Goal: Task Accomplishment & Management: Manage account settings

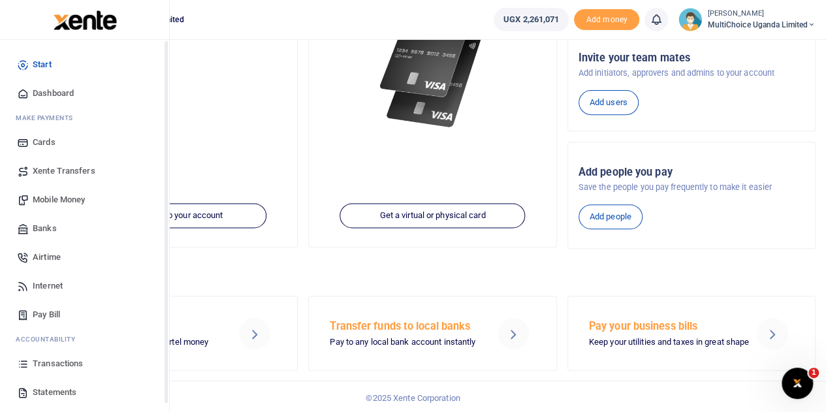
click at [48, 364] on span "Transactions" at bounding box center [58, 363] width 50 height 13
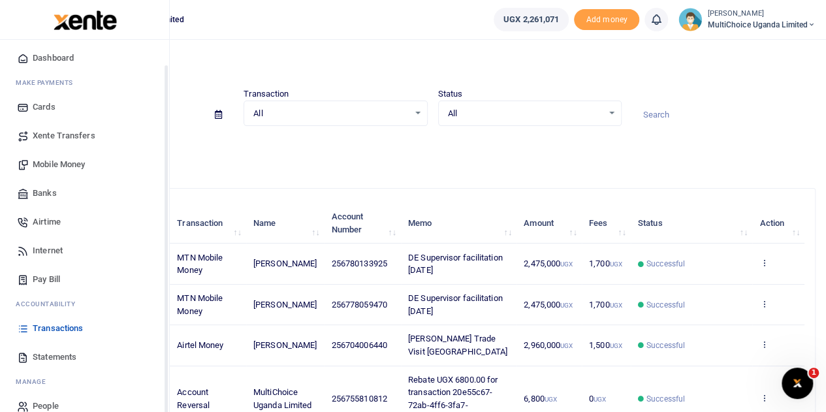
scroll to position [54, 0]
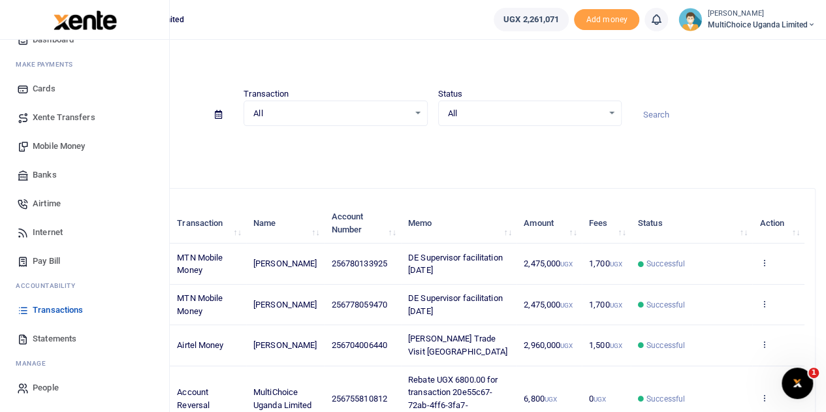
click at [67, 146] on span "Mobile Money" at bounding box center [59, 146] width 52 height 13
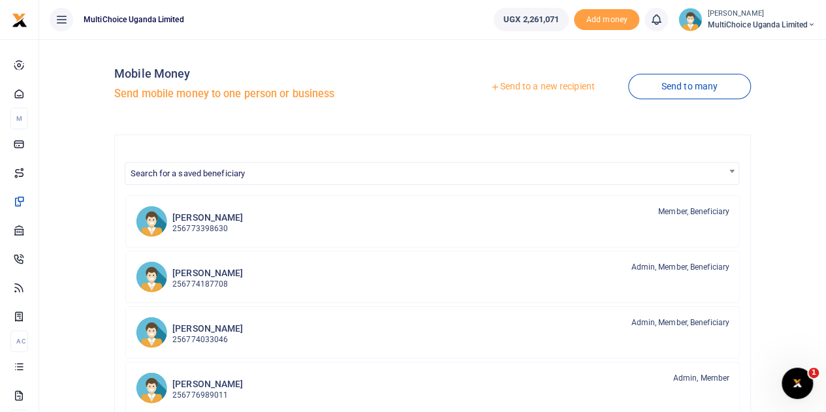
click at [568, 88] on link "Send to a new recipient" at bounding box center [542, 87] width 170 height 24
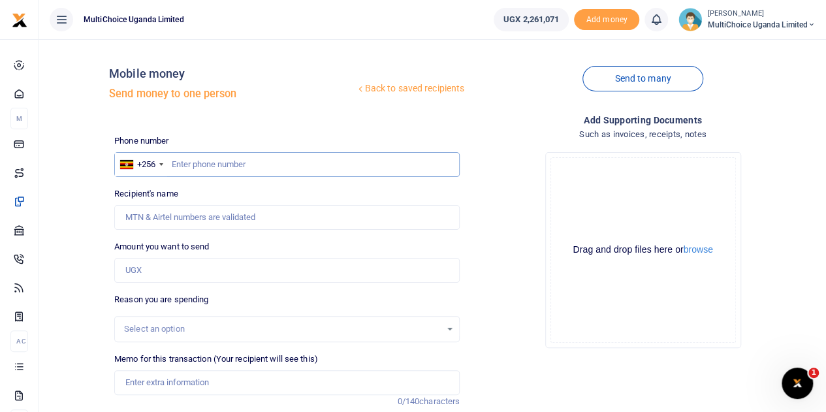
click at [248, 164] on input "text" at bounding box center [286, 164] width 345 height 25
type input "0702953011"
type input "Constance Katengeke"
type input "0702953011"
click at [180, 270] on input "Amount you want to send" at bounding box center [286, 270] width 345 height 25
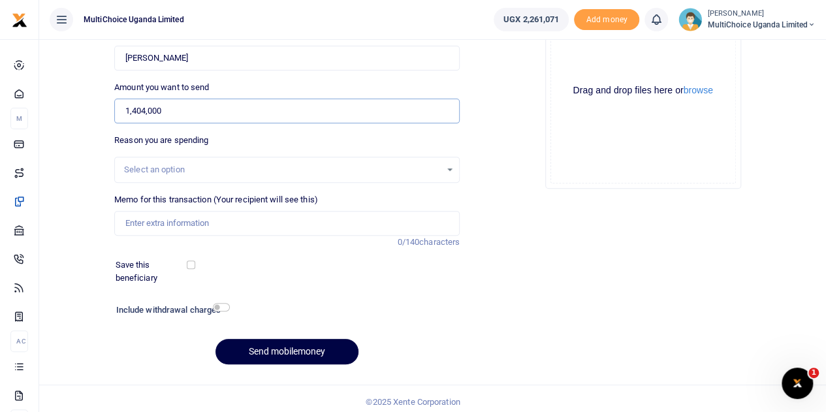
scroll to position [165, 0]
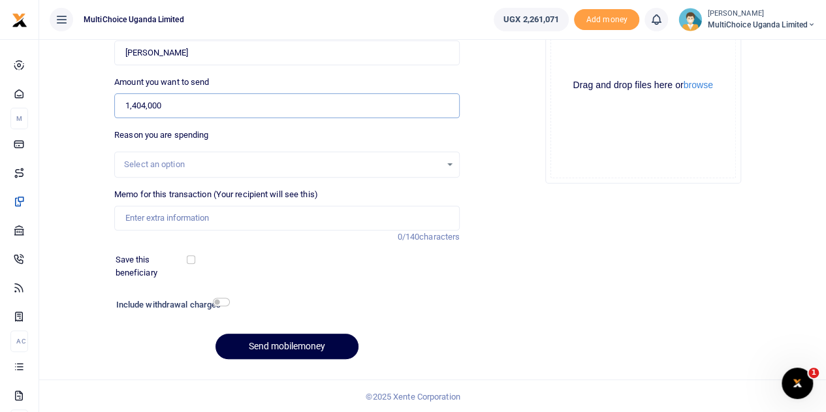
type input "1,404,000"
click at [503, 229] on div "Add supporting Documents Such as invoices, receipts, notes Drop your files here…" at bounding box center [643, 158] width 356 height 421
click at [227, 214] on input "Memo for this transaction (Your recipient will see this)" at bounding box center [286, 218] width 345 height 25
type input "Installer breakfast training central region"
click at [302, 345] on button "Send mobilemoney" at bounding box center [287, 346] width 143 height 25
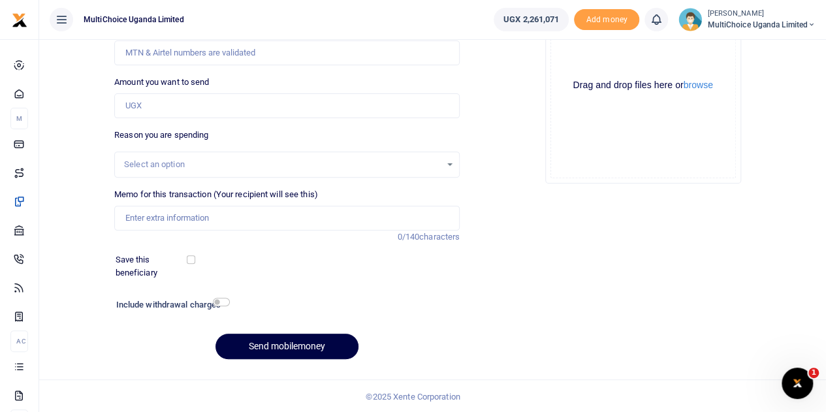
click at [543, 311] on div "Add supporting Documents Such as invoices, receipts, notes Drop your files here…" at bounding box center [643, 158] width 356 height 421
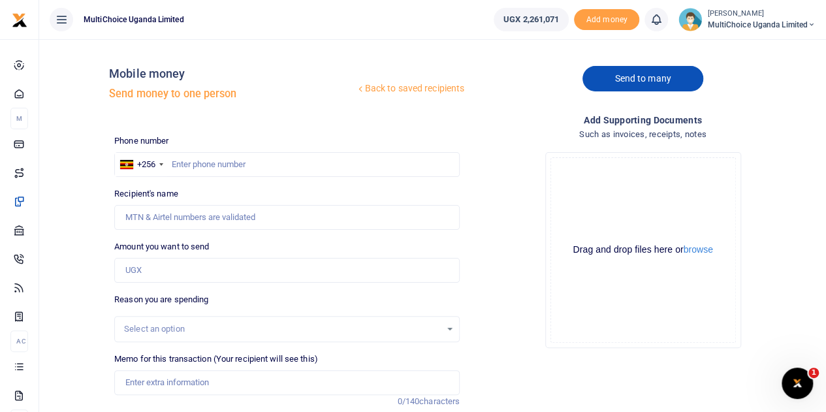
click at [649, 81] on link "Send to many" at bounding box center [643, 78] width 120 height 25
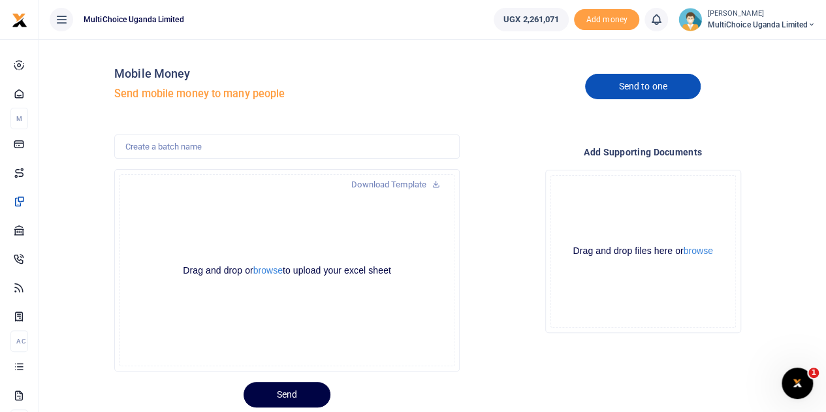
click at [625, 85] on link "Send to one" at bounding box center [642, 86] width 115 height 25
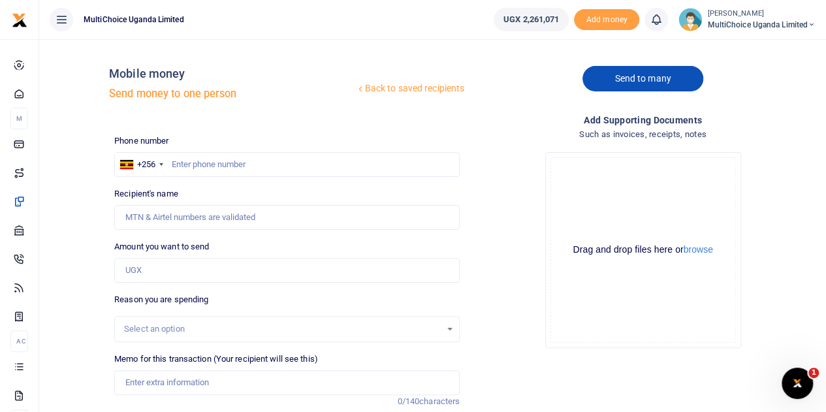
click at [670, 82] on link "Send to many" at bounding box center [643, 78] width 120 height 25
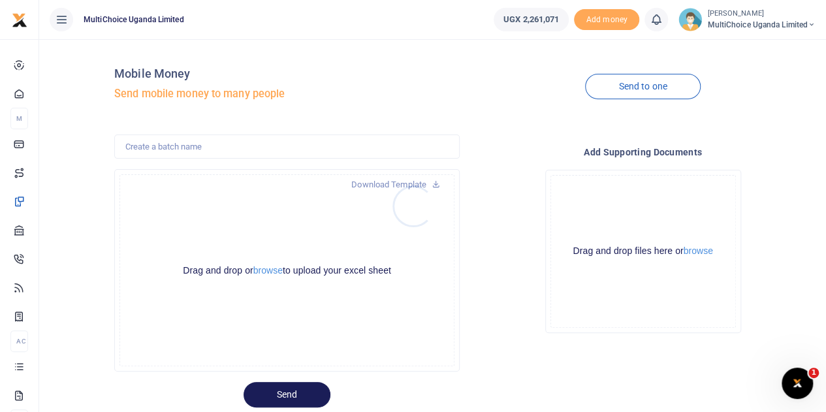
click at [424, 185] on div at bounding box center [413, 206] width 826 height 412
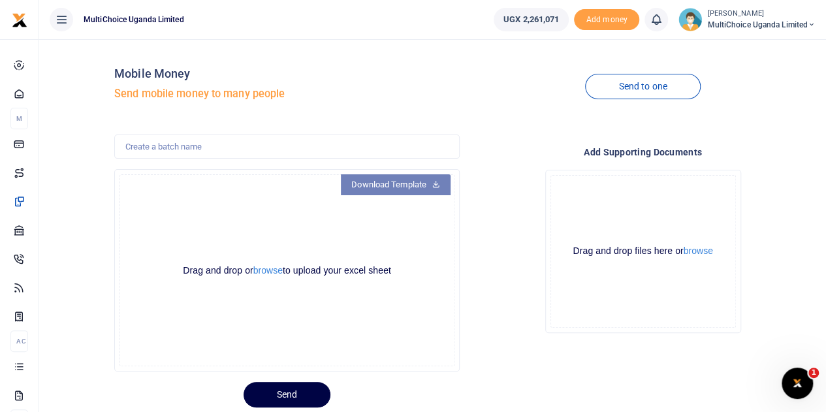
click at [430, 182] on link "Download Template" at bounding box center [396, 184] width 110 height 21
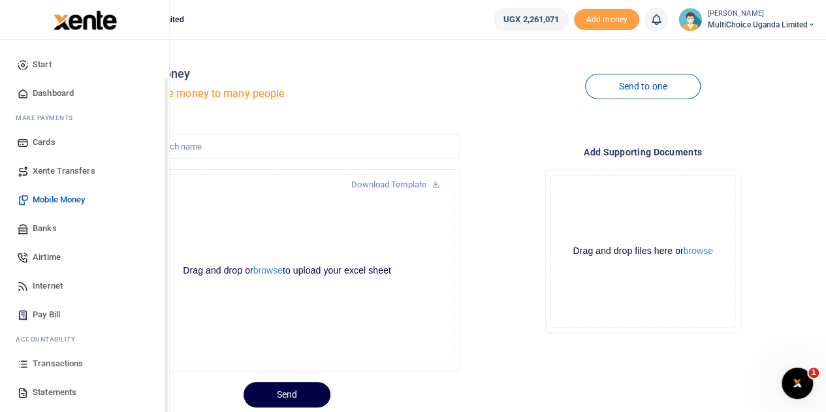
scroll to position [54, 0]
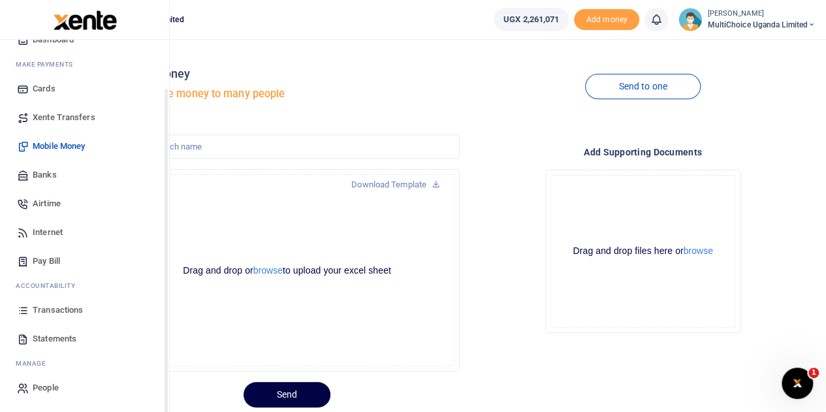
click at [40, 229] on span "Internet" at bounding box center [48, 232] width 30 height 13
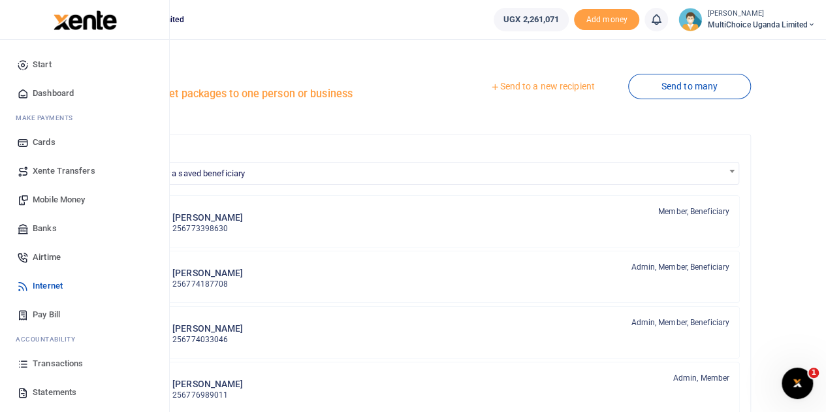
click at [57, 255] on span "Airtime" at bounding box center [47, 257] width 28 height 13
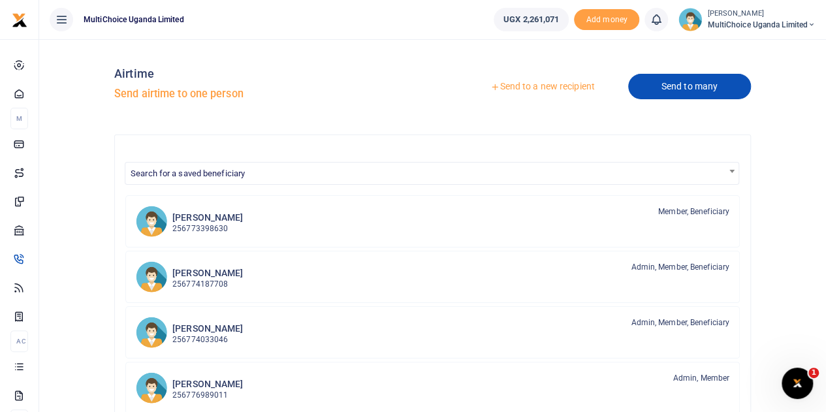
click at [692, 93] on link "Send to many" at bounding box center [689, 86] width 123 height 25
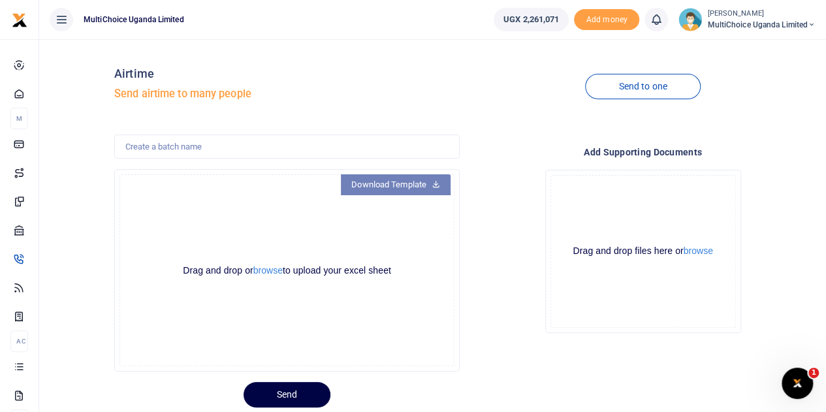
click at [438, 184] on icon at bounding box center [436, 183] width 8 height 9
click at [274, 270] on button "browse" at bounding box center [267, 271] width 29 height 10
click at [272, 268] on button "browse" at bounding box center [267, 271] width 29 height 10
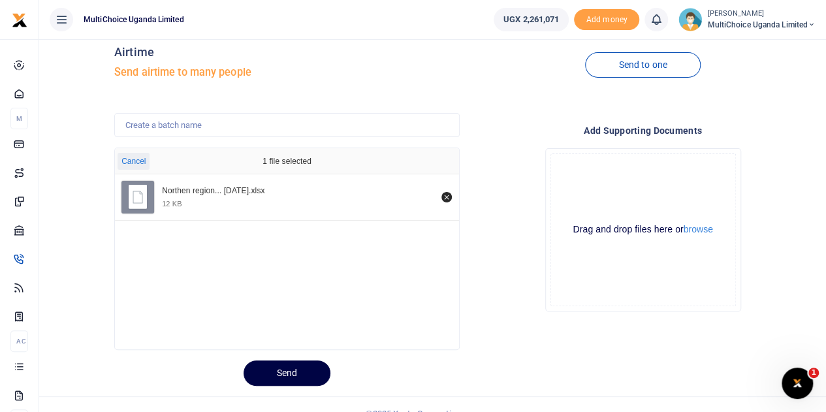
scroll to position [39, 0]
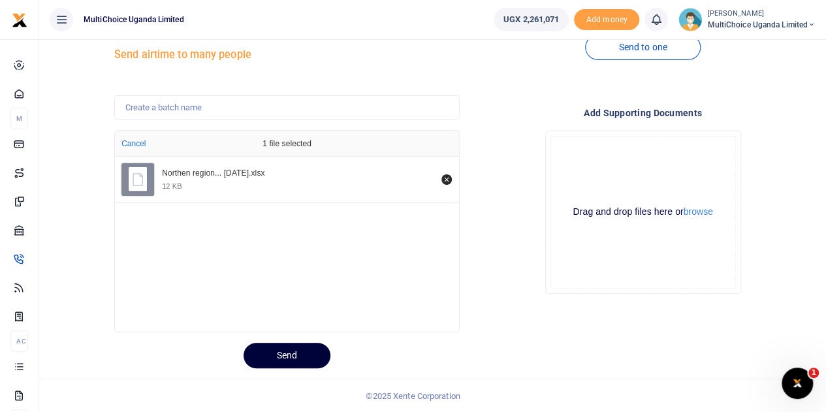
click at [293, 349] on button "Send" at bounding box center [287, 355] width 87 height 25
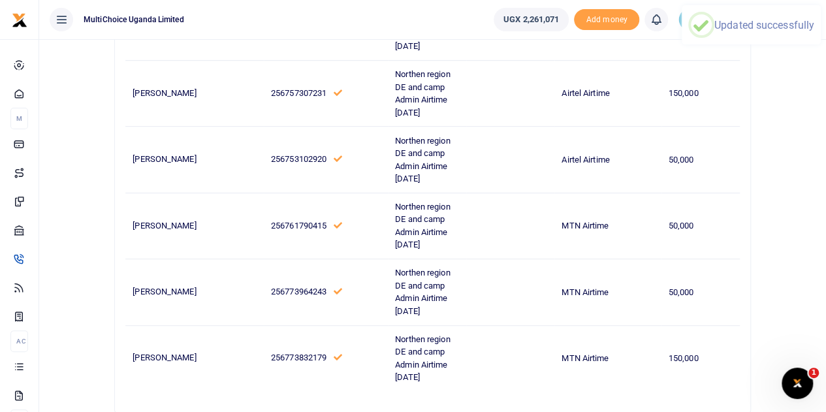
scroll to position [413, 0]
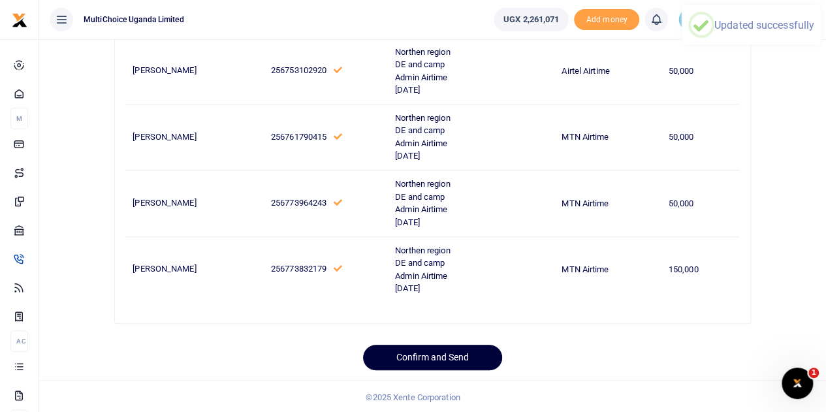
click at [458, 354] on button "Confirm and Send" at bounding box center [432, 357] width 139 height 25
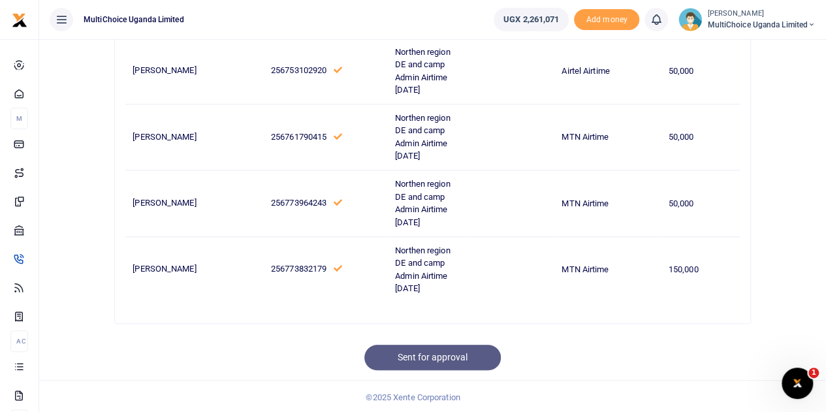
click at [580, 335] on div "Sent for approval" at bounding box center [432, 352] width 323 height 36
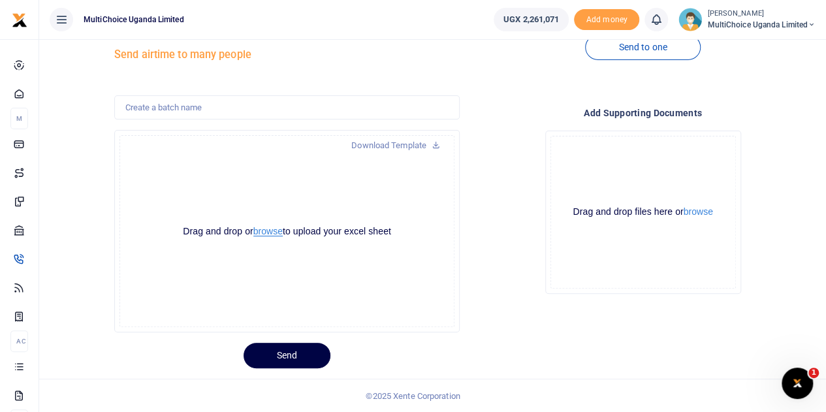
click at [266, 231] on button "browse" at bounding box center [267, 232] width 29 height 10
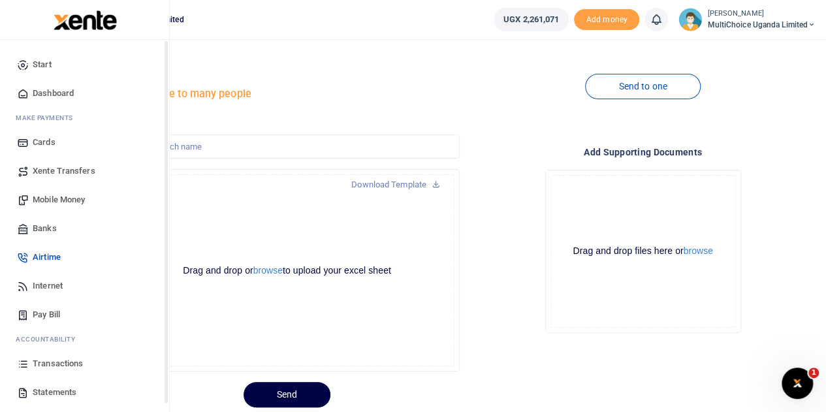
click at [51, 199] on span "Mobile Money" at bounding box center [59, 199] width 52 height 13
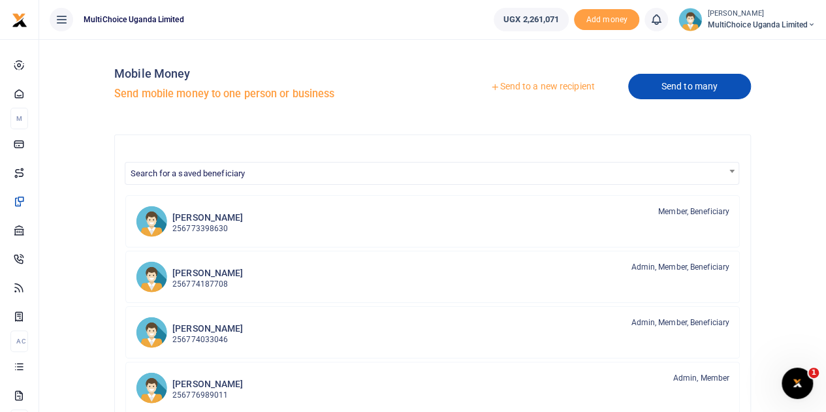
click at [694, 94] on link "Send to many" at bounding box center [689, 86] width 123 height 25
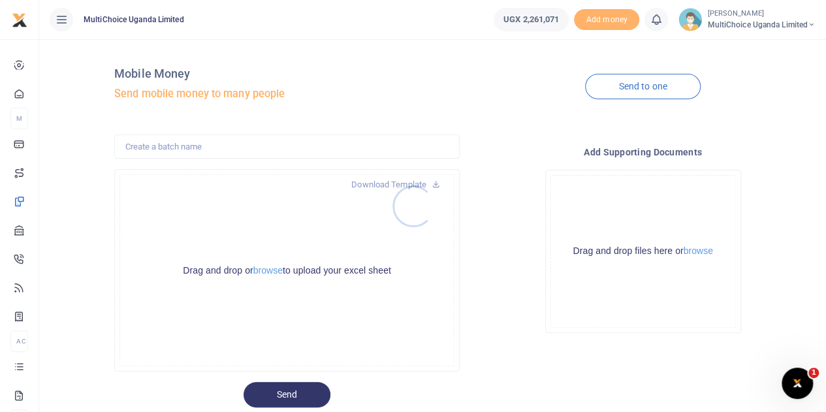
click at [272, 271] on div at bounding box center [413, 206] width 826 height 412
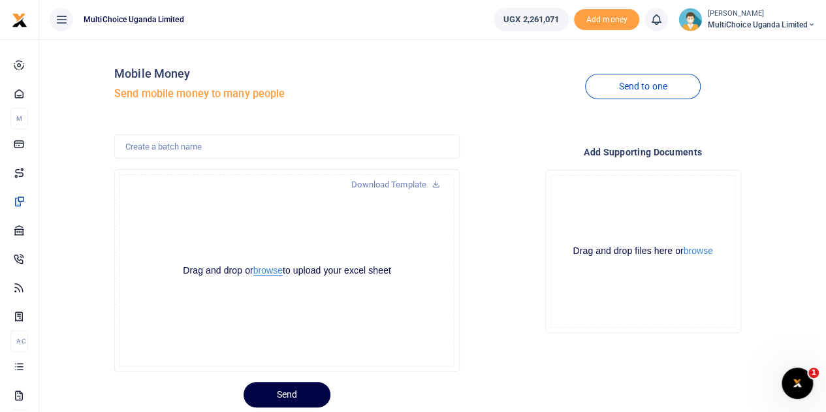
click at [272, 273] on button "browse" at bounding box center [267, 271] width 29 height 10
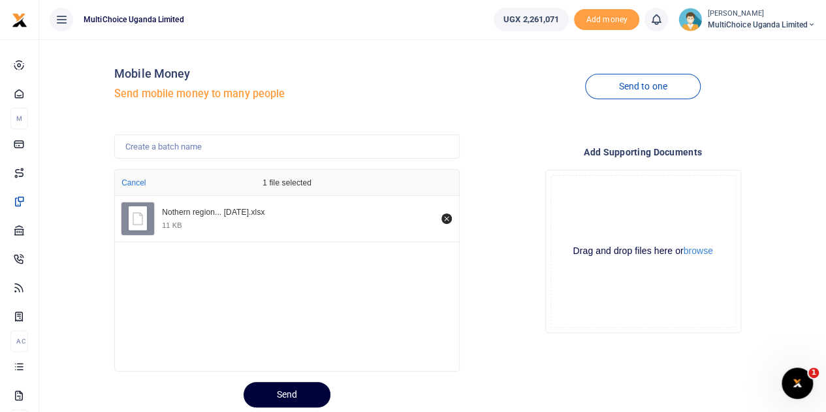
click at [315, 391] on button "Send" at bounding box center [287, 394] width 87 height 25
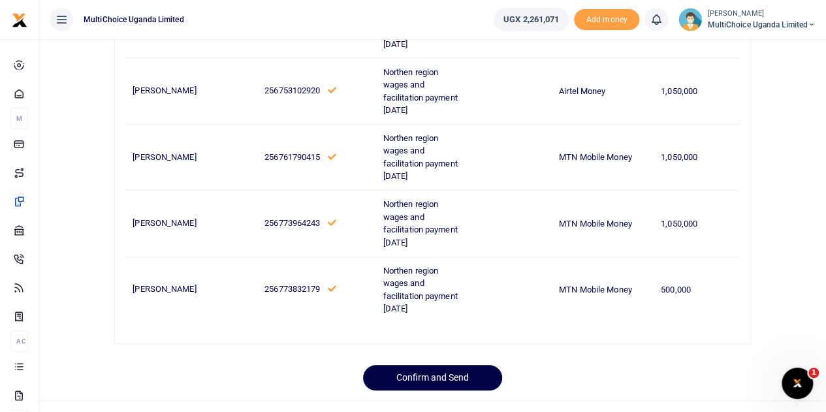
scroll to position [413, 0]
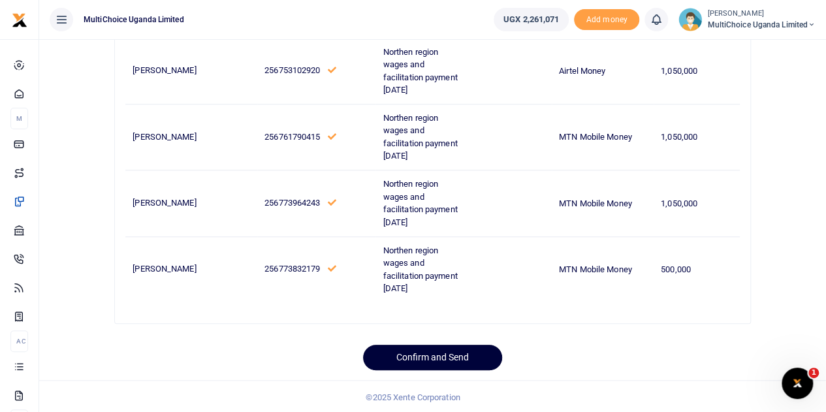
click at [443, 355] on button "Confirm and Send" at bounding box center [432, 357] width 139 height 25
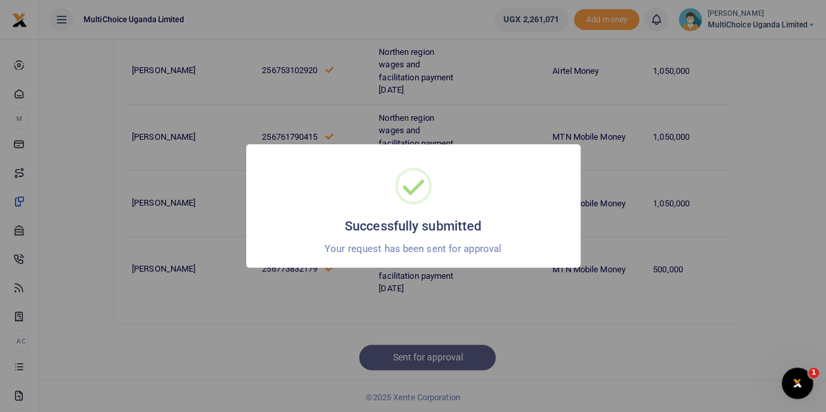
scroll to position [311, 0]
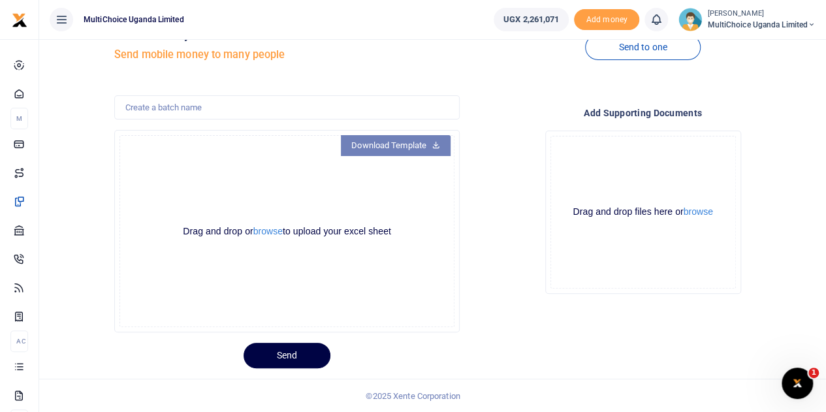
click at [434, 144] on icon at bounding box center [436, 144] width 8 height 9
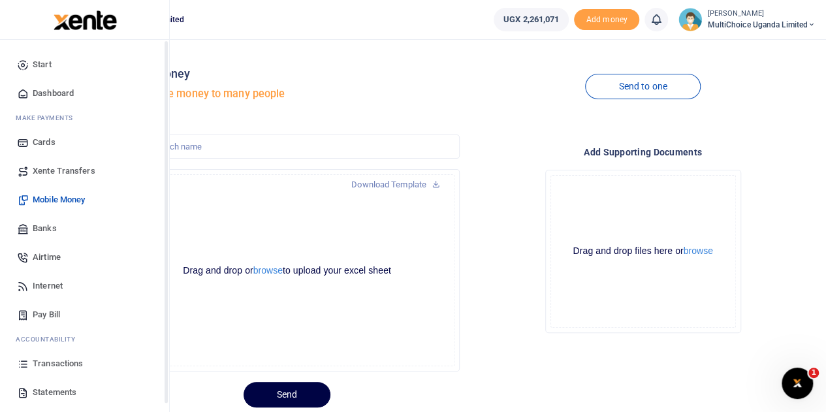
click at [39, 252] on span "Airtime" at bounding box center [47, 257] width 28 height 13
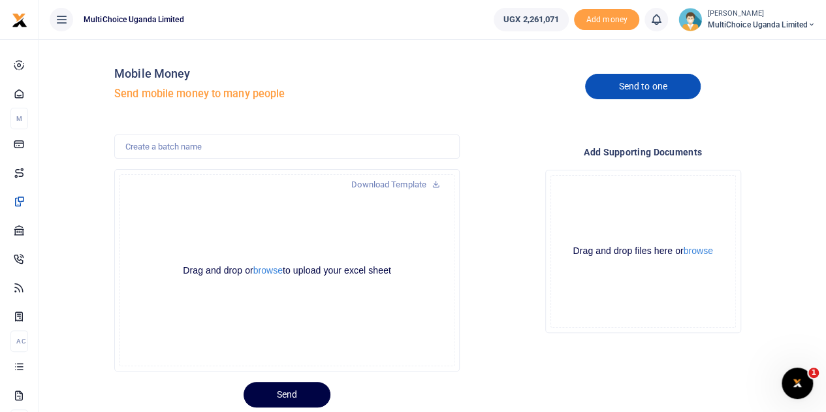
click at [611, 88] on link "Send to one" at bounding box center [642, 86] width 115 height 25
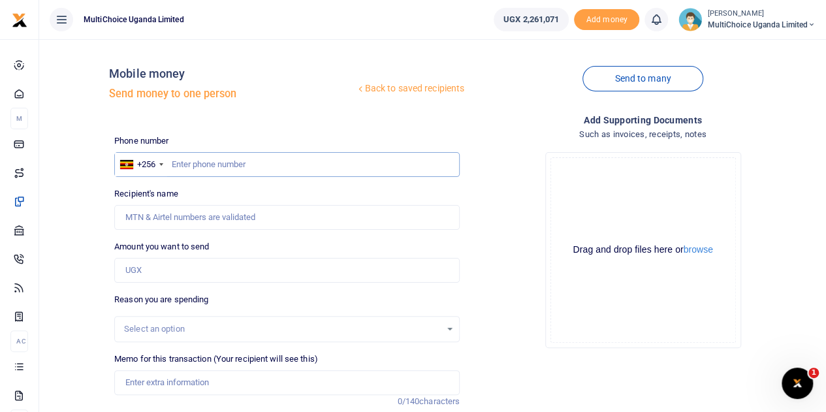
click at [333, 173] on input "text" at bounding box center [286, 164] width 345 height 25
type input "2"
type input "774679341"
type input "[PERSON_NAME]"
type input "774679341"
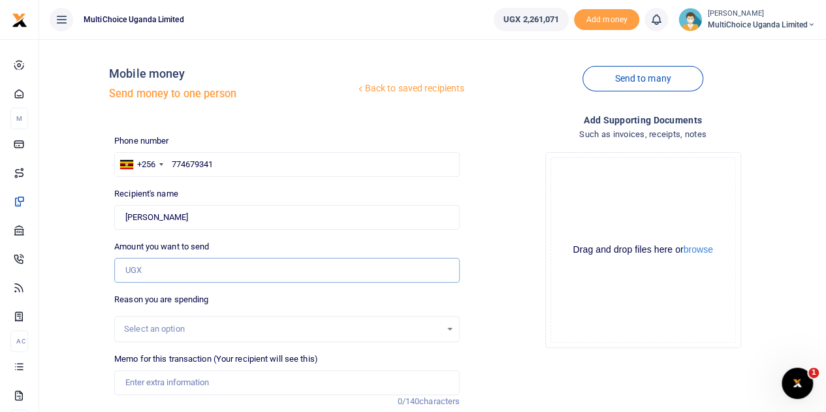
click at [247, 274] on input "Amount you want to send" at bounding box center [286, 270] width 345 height 25
type input "100,000"
click at [286, 387] on input "Memo for this transaction (Your recipient will see this)" at bounding box center [286, 382] width 345 height 25
click at [234, 383] on input "Staff benefits [DATE]" at bounding box center [286, 382] width 345 height 25
type input "Staff benefits [DATE]"
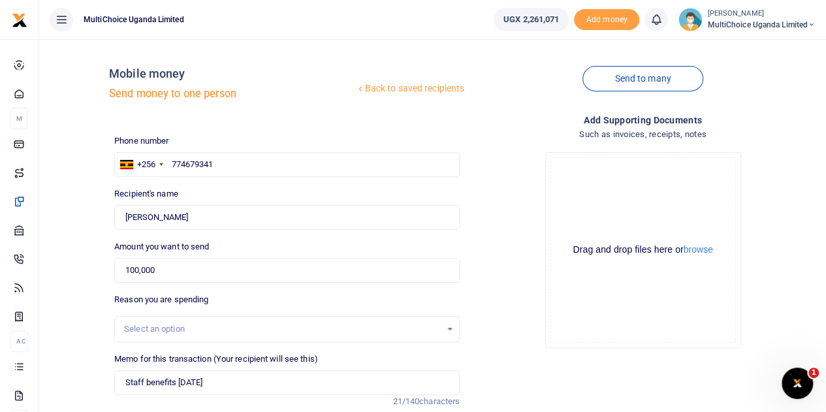
click at [504, 370] on div "Add supporting Documents Such as invoices, receipts, notes Drop your files here…" at bounding box center [643, 323] width 356 height 421
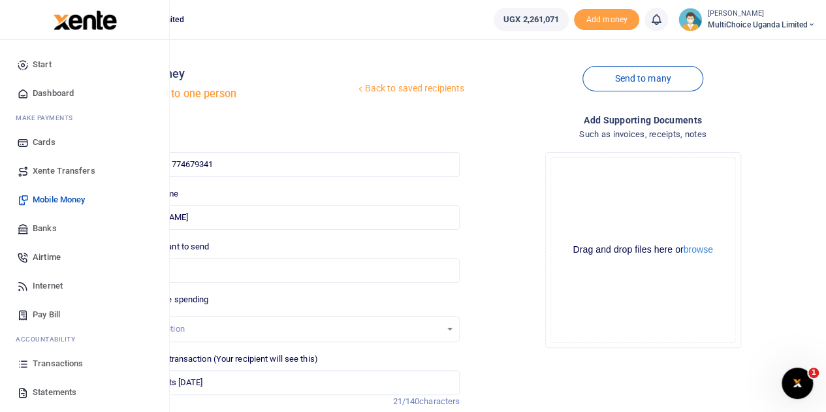
click at [44, 255] on span "Airtime" at bounding box center [47, 257] width 28 height 13
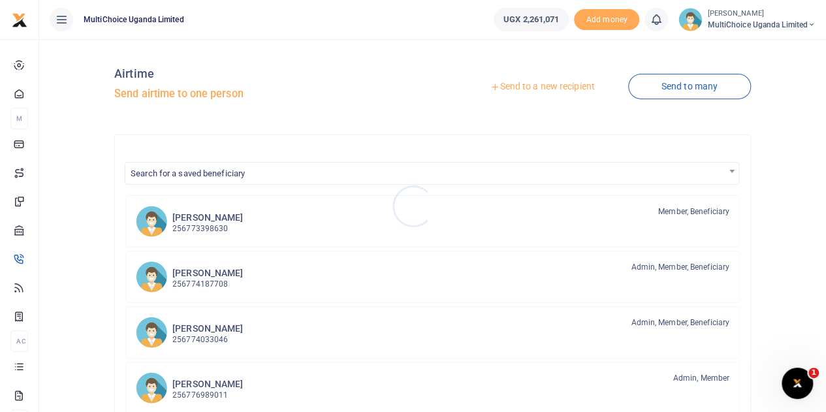
click at [693, 89] on div at bounding box center [413, 206] width 826 height 412
click at [556, 86] on link "Send to a new recipient" at bounding box center [542, 87] width 170 height 24
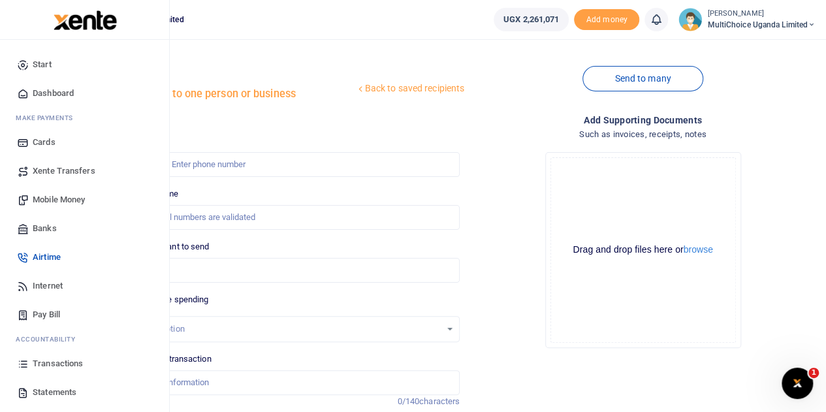
click at [52, 366] on span "Transactions" at bounding box center [58, 363] width 50 height 13
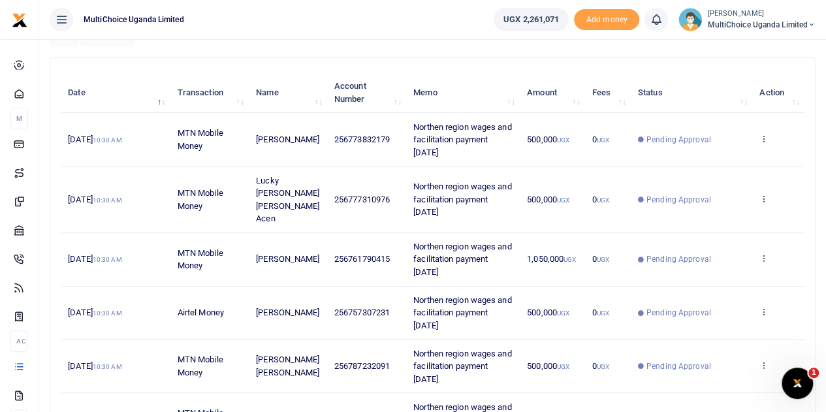
scroll to position [196, 0]
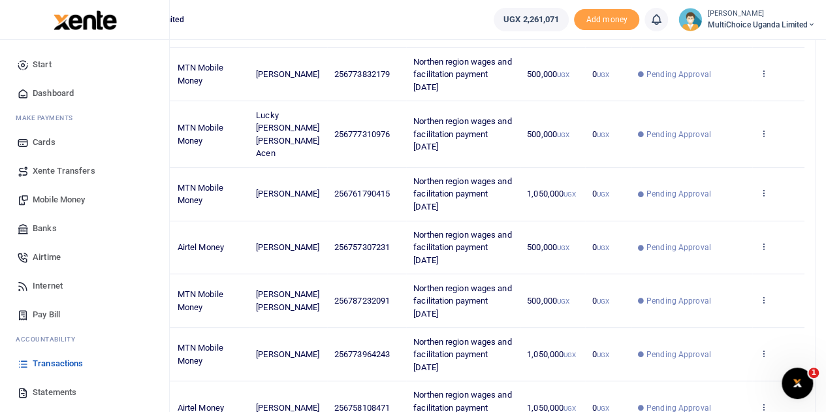
click at [48, 251] on span "Airtime" at bounding box center [47, 257] width 28 height 13
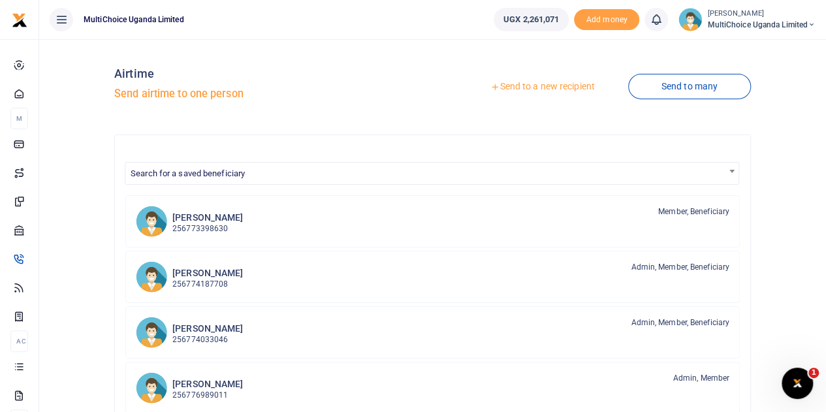
click at [558, 88] on link "Send to a new recipient" at bounding box center [542, 87] width 170 height 24
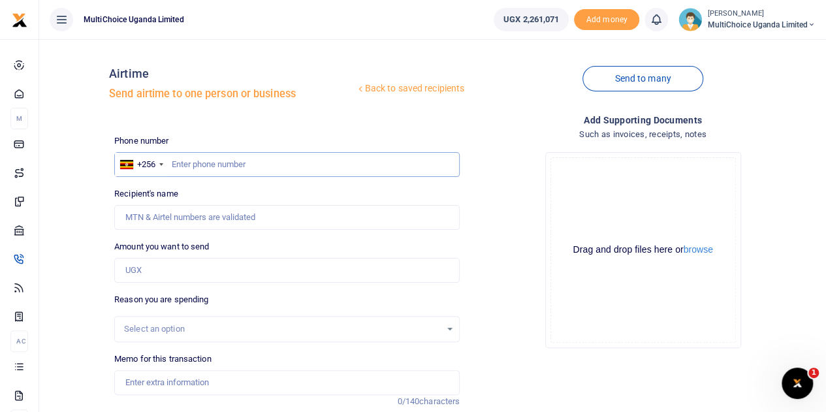
click at [197, 172] on input "text" at bounding box center [286, 164] width 345 height 25
type input "774679341"
type input "[PERSON_NAME]"
type input "774679341"
click at [200, 272] on input "Amount you want to send" at bounding box center [286, 270] width 345 height 25
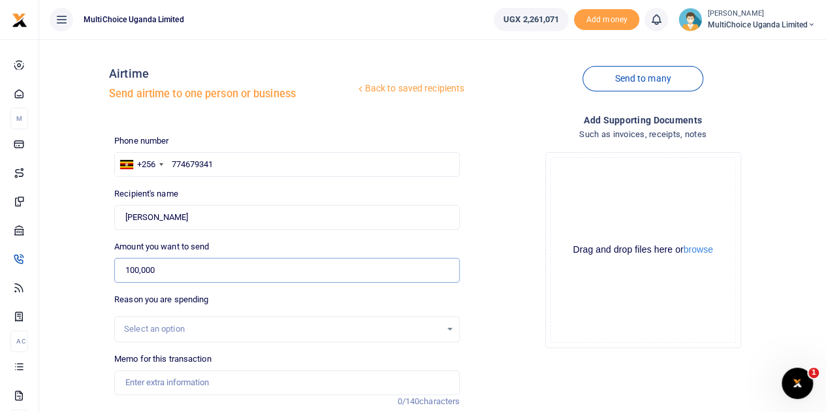
type input "100,000"
click at [165, 379] on input "Memo for this transaction" at bounding box center [286, 382] width 345 height 25
click at [238, 381] on input "Staff benefits August 25" at bounding box center [286, 382] width 345 height 25
click at [208, 381] on input "Staff benefits August 25" at bounding box center [286, 382] width 345 height 25
click at [255, 390] on input "Staff benefits August 25" at bounding box center [286, 382] width 345 height 25
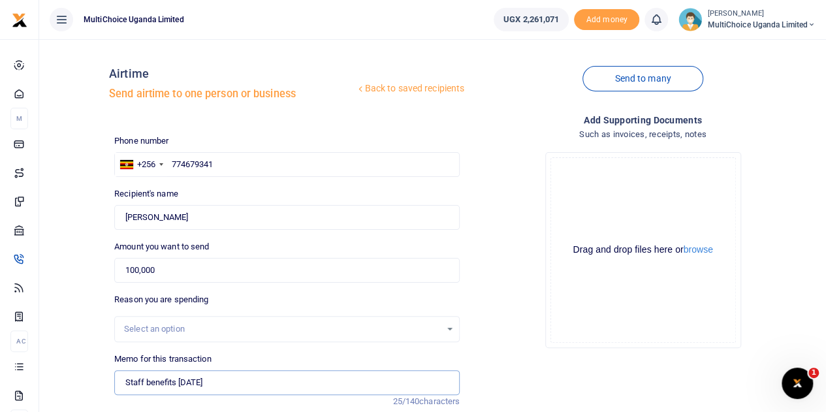
type input "Staff benefits October 25"
click at [514, 342] on div "Drop your files here Drag and drop files here or browse Powered by Uppy" at bounding box center [642, 250] width 345 height 217
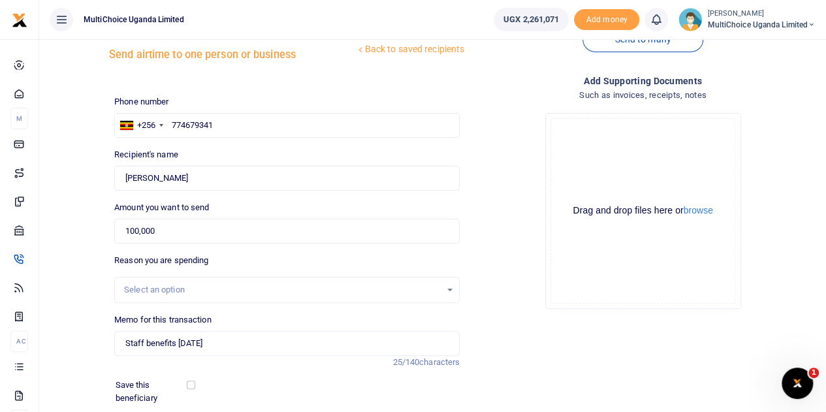
scroll to position [65, 0]
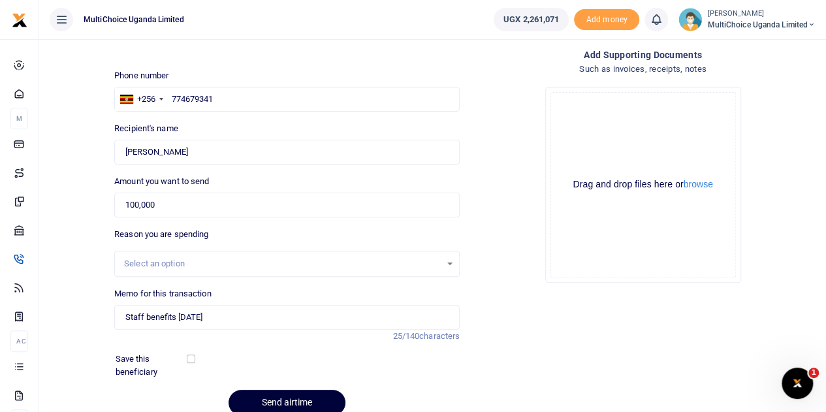
click at [271, 400] on button "Send airtime" at bounding box center [287, 402] width 117 height 25
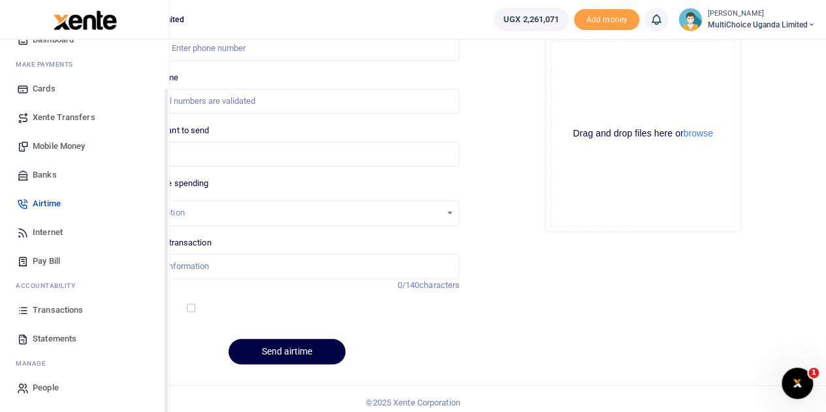
scroll to position [122, 0]
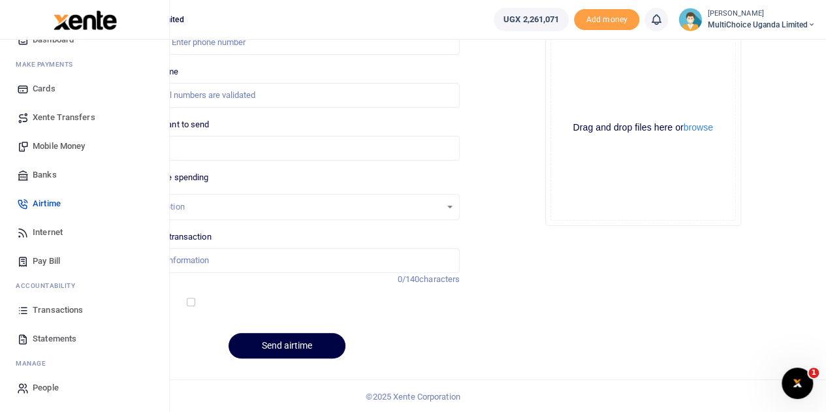
click at [57, 306] on span "Transactions" at bounding box center [58, 310] width 50 height 13
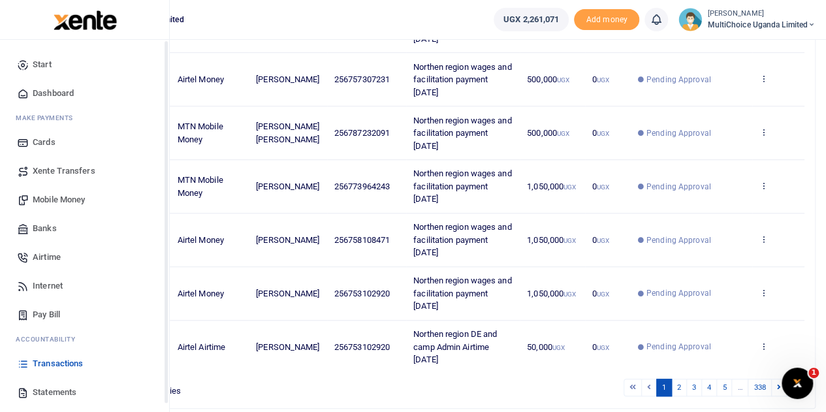
scroll to position [54, 0]
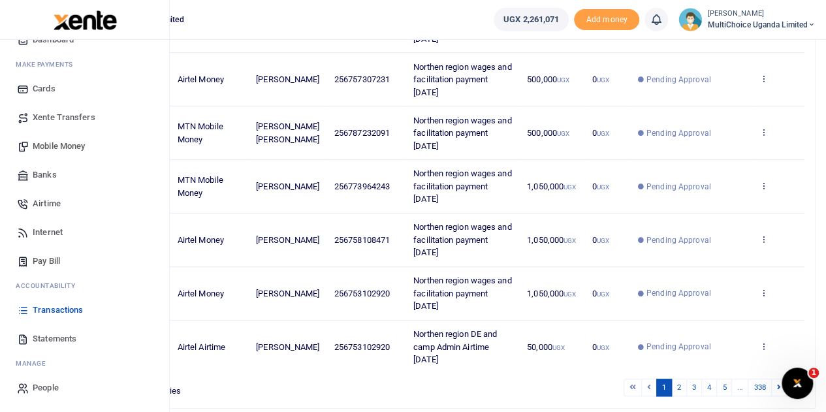
click at [43, 150] on span "Mobile Money" at bounding box center [59, 146] width 52 height 13
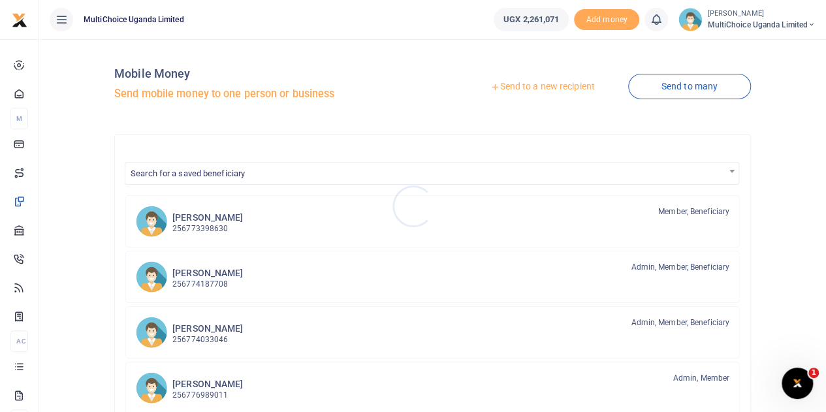
click at [677, 85] on div at bounding box center [413, 206] width 826 height 412
click at [703, 88] on link "Send to many" at bounding box center [689, 86] width 123 height 25
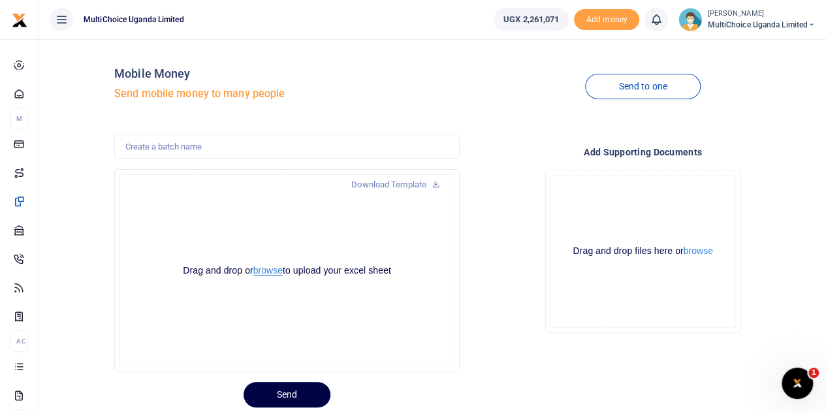
click at [272, 271] on button "browse" at bounding box center [267, 271] width 29 height 10
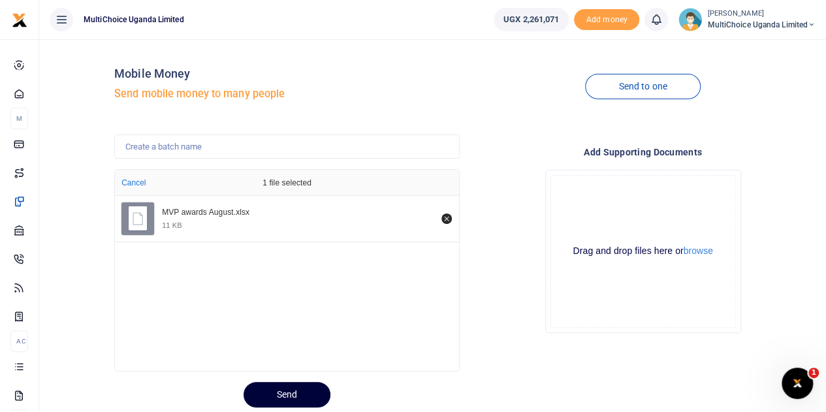
click at [300, 390] on button "Send" at bounding box center [287, 394] width 87 height 25
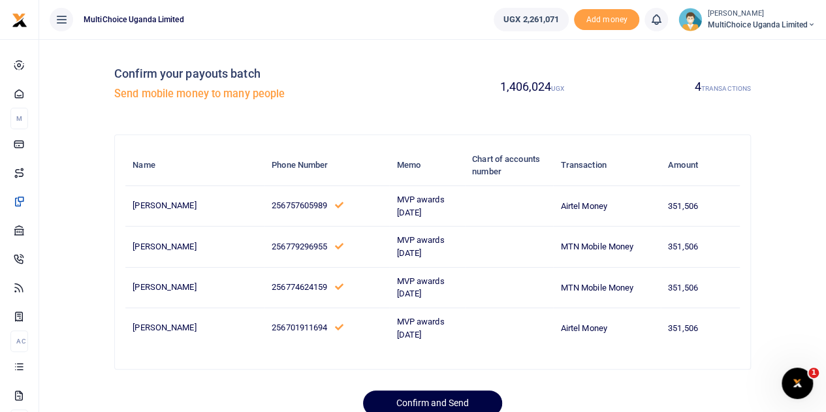
scroll to position [46, 0]
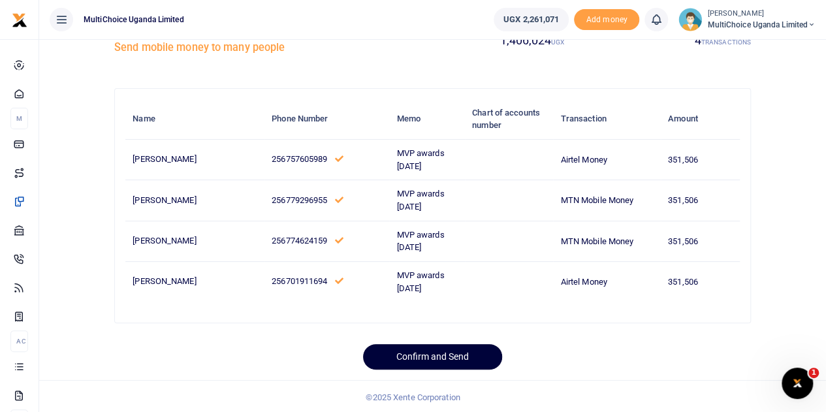
click at [432, 361] on button "Confirm and Send" at bounding box center [432, 356] width 139 height 25
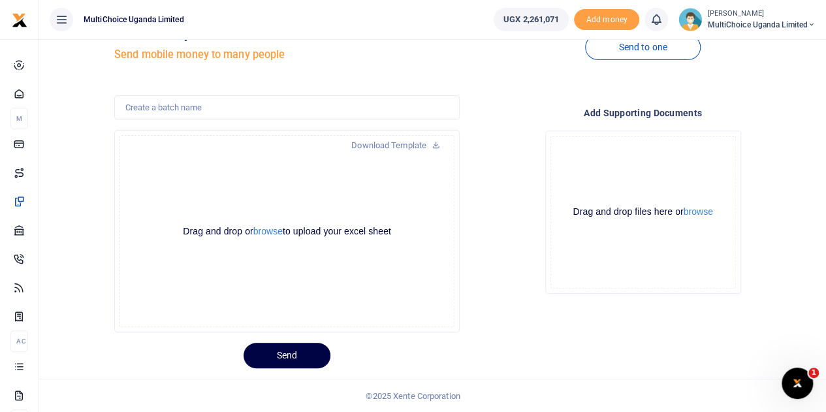
scroll to position [39, 0]
click at [279, 229] on button "browse" at bounding box center [267, 232] width 29 height 10
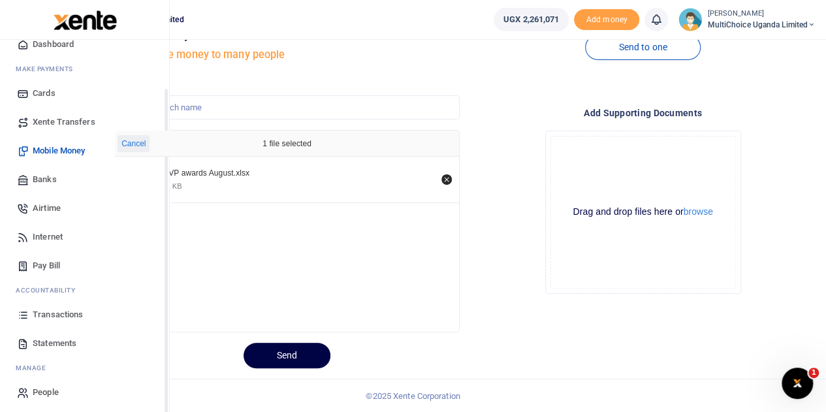
scroll to position [54, 0]
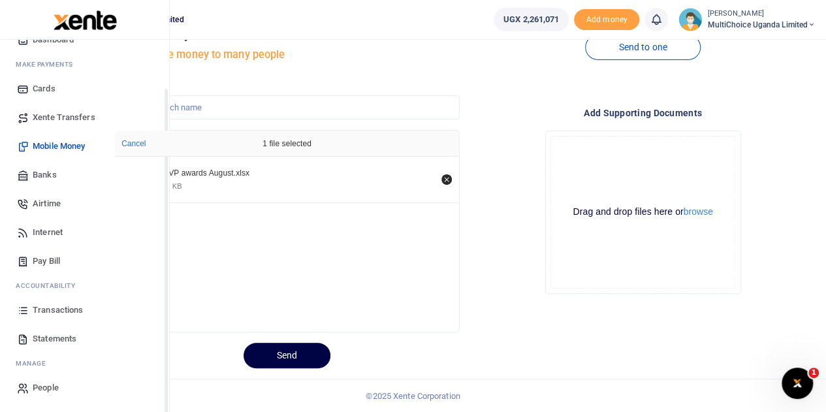
click at [69, 309] on span "Transactions" at bounding box center [58, 310] width 50 height 13
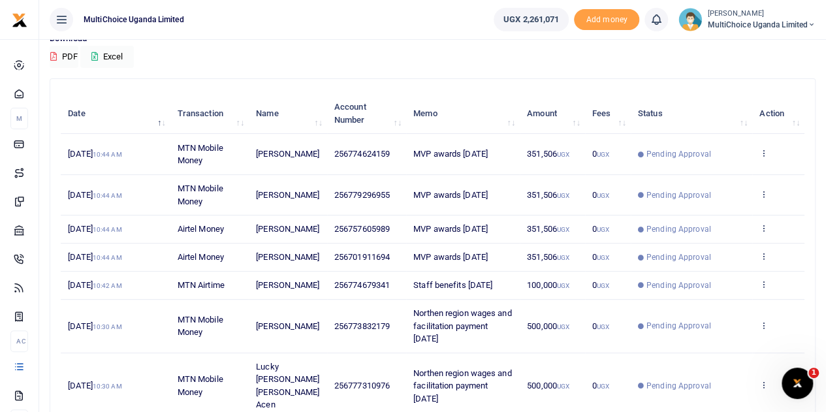
scroll to position [131, 0]
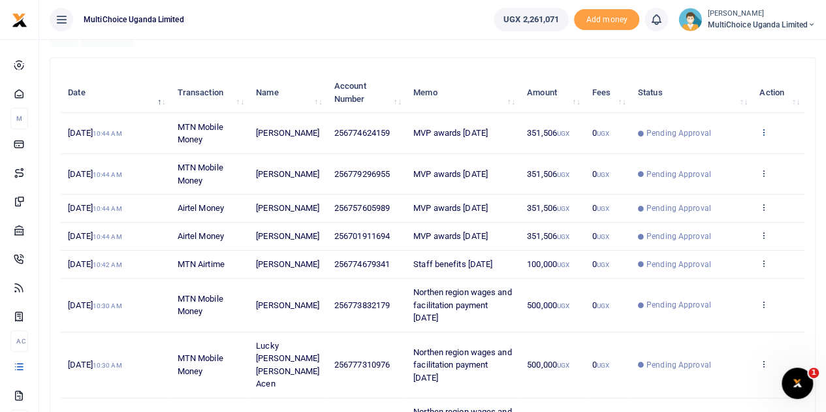
click at [764, 129] on icon at bounding box center [764, 131] width 8 height 9
click at [721, 149] on link "View details" at bounding box center [716, 155] width 103 height 18
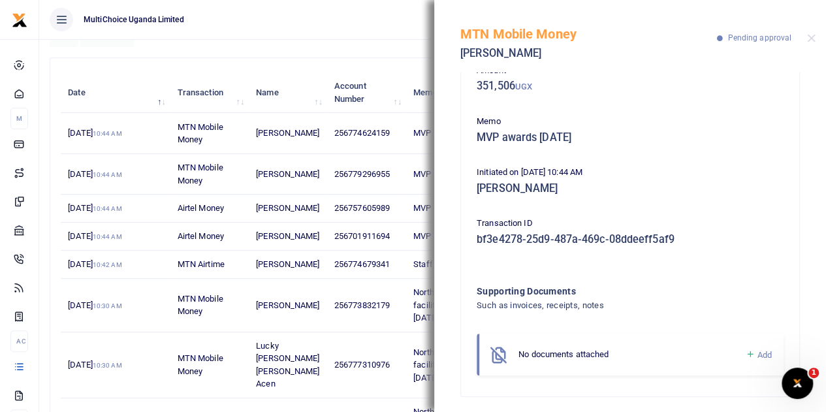
scroll to position [84, 0]
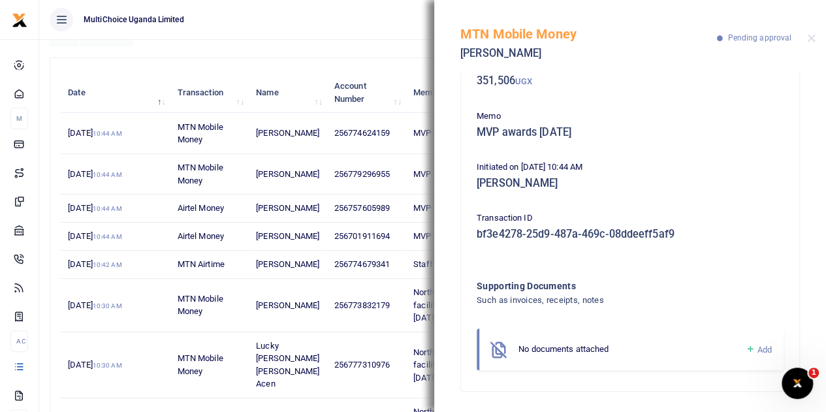
click at [745, 348] on icon at bounding box center [750, 350] width 10 height 12
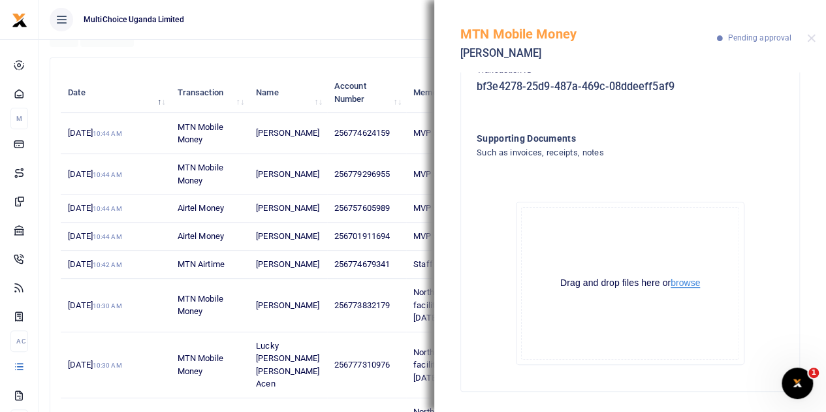
click at [688, 285] on button "browse" at bounding box center [685, 283] width 29 height 10
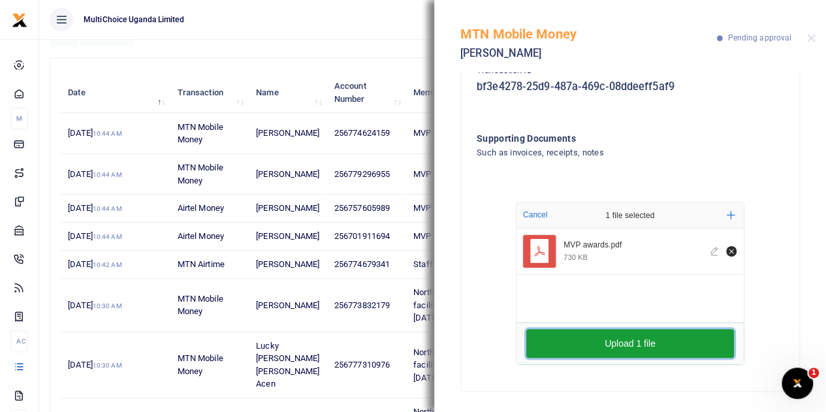
drag, startPoint x: 643, startPoint y: 344, endPoint x: 643, endPoint y: 325, distance: 19.0
click at [643, 343] on button "Upload 1 file" at bounding box center [630, 343] width 208 height 29
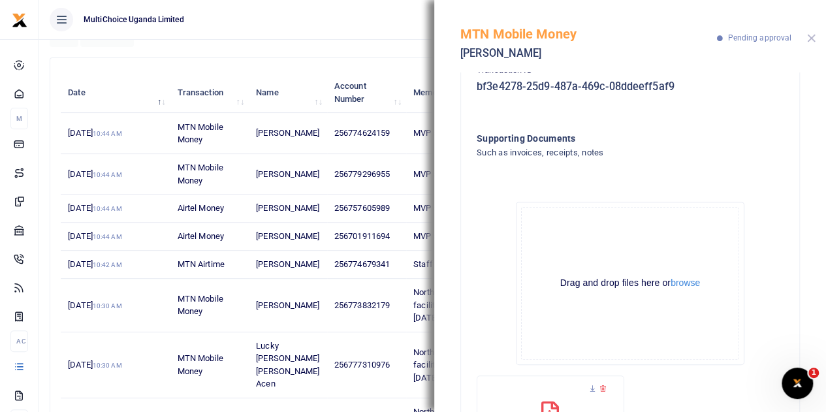
click at [809, 35] on button "Close" at bounding box center [811, 38] width 8 height 8
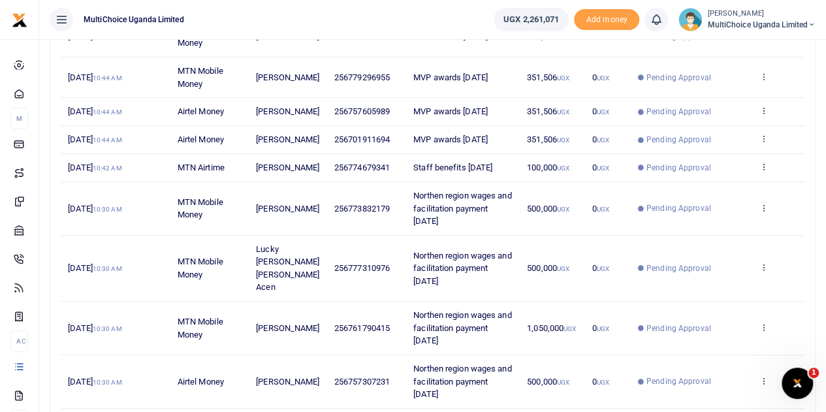
scroll to position [261, 0]
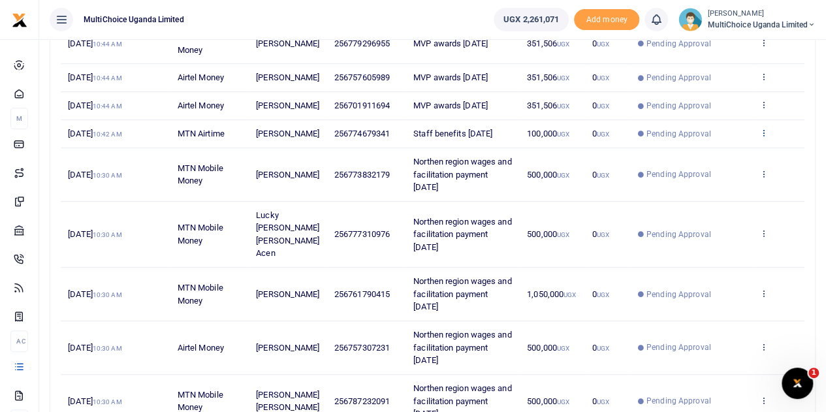
drag, startPoint x: 769, startPoint y: 143, endPoint x: 760, endPoint y: 147, distance: 9.4
click at [769, 143] on td "View details Send again" at bounding box center [778, 134] width 52 height 28
click at [767, 137] on icon at bounding box center [764, 132] width 8 height 9
click at [724, 159] on link "View details" at bounding box center [716, 166] width 103 height 18
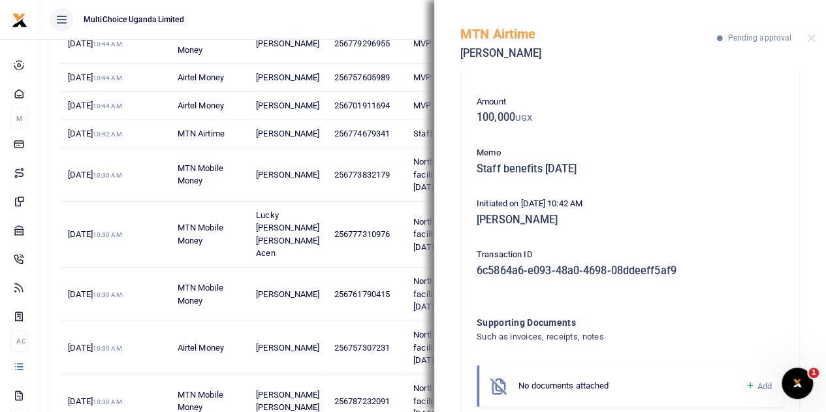
scroll to position [84, 0]
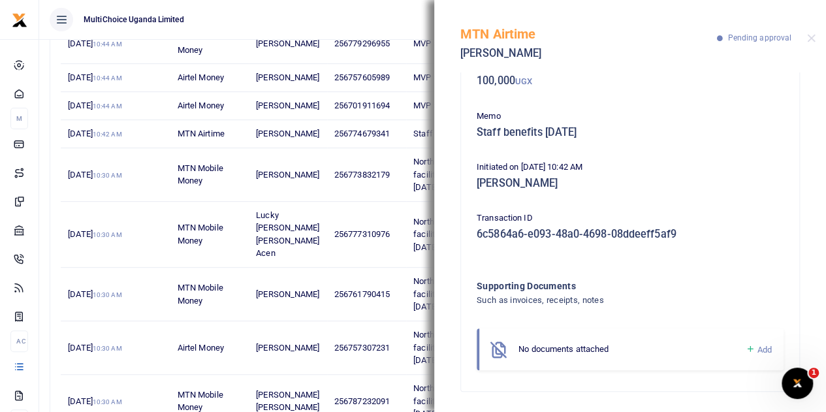
click at [745, 348] on icon at bounding box center [750, 350] width 10 height 12
click at [745, 347] on icon at bounding box center [750, 350] width 10 height 12
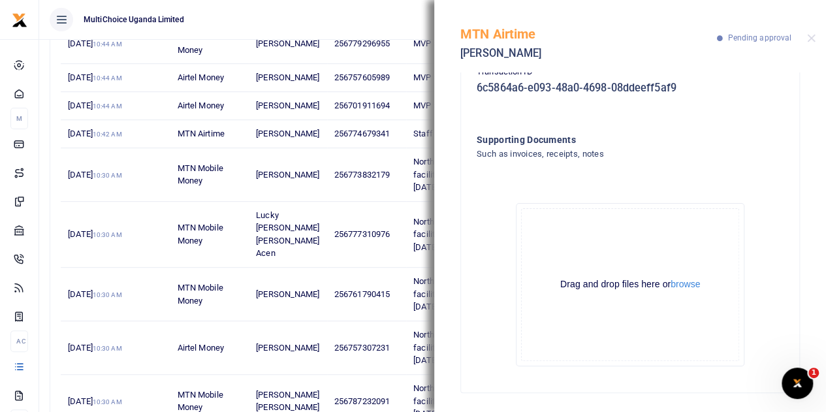
scroll to position [231, 0]
click at [690, 288] on button "browse" at bounding box center [685, 283] width 29 height 10
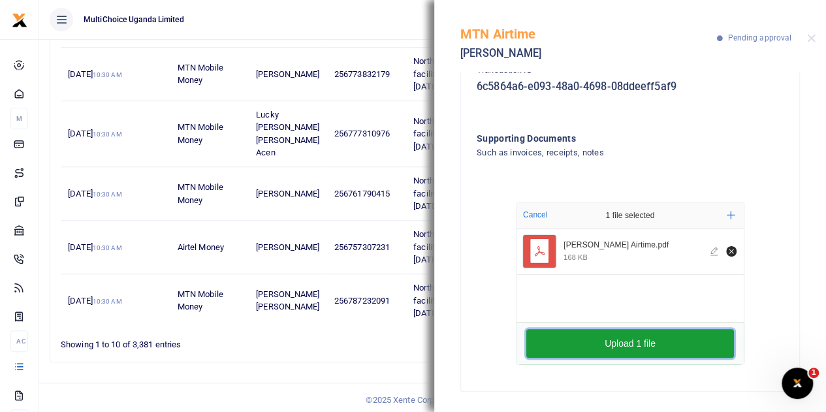
scroll to position [363, 0]
drag, startPoint x: 666, startPoint y: 347, endPoint x: 675, endPoint y: 276, distance: 71.2
click at [667, 345] on button "Upload 1 file" at bounding box center [630, 343] width 208 height 29
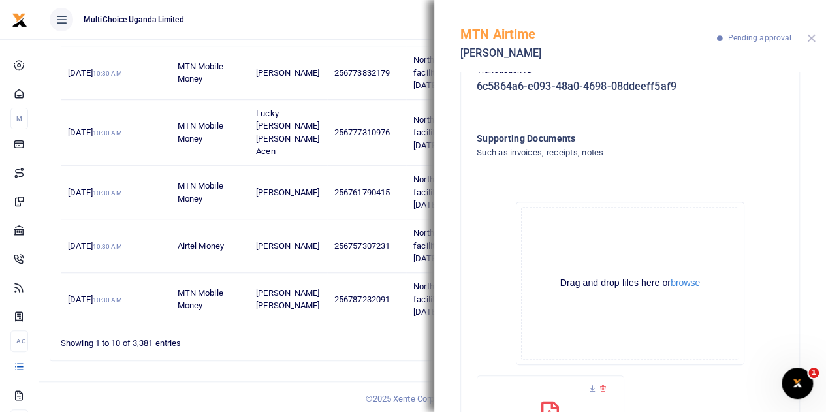
click at [810, 38] on button "Close" at bounding box center [811, 38] width 8 height 8
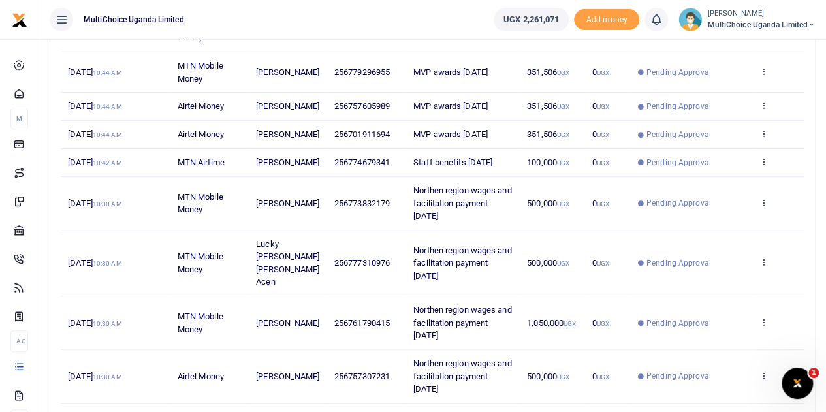
scroll to position [233, 0]
click at [764, 207] on icon at bounding box center [764, 202] width 8 height 9
click at [714, 233] on link "View details" at bounding box center [716, 236] width 103 height 18
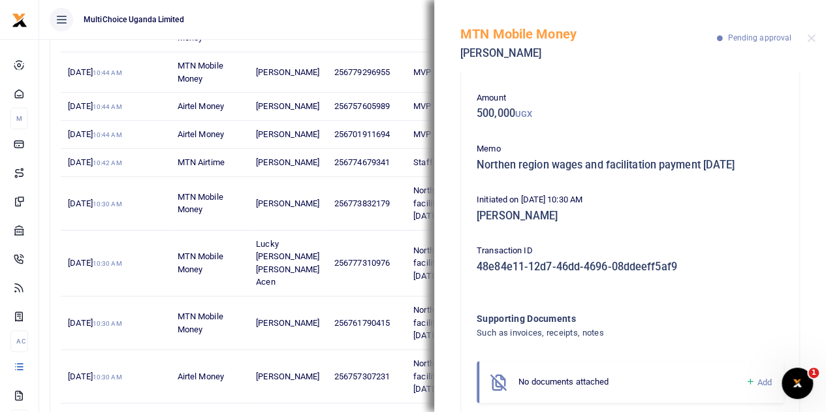
scroll to position [84, 0]
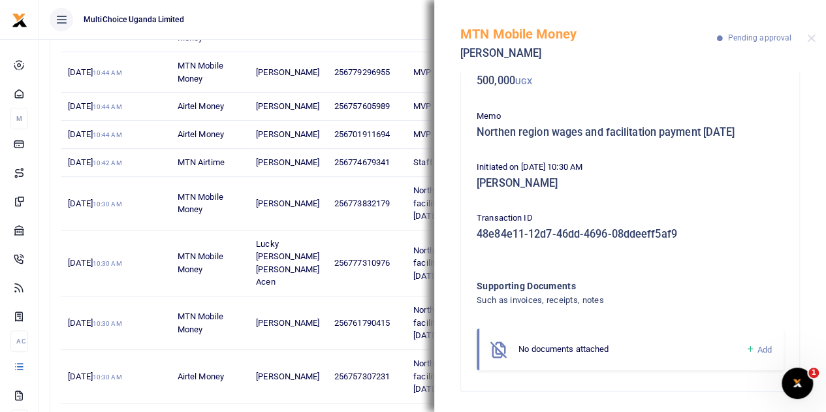
click at [745, 349] on icon at bounding box center [750, 350] width 10 height 12
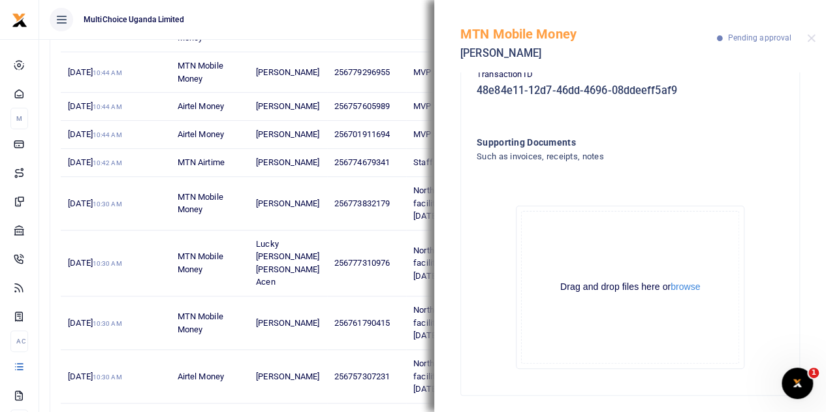
scroll to position [231, 0]
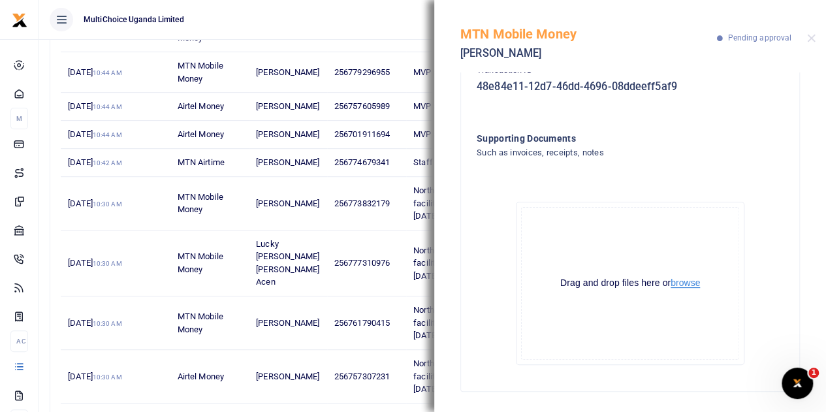
click at [684, 280] on button "browse" at bounding box center [685, 283] width 29 height 10
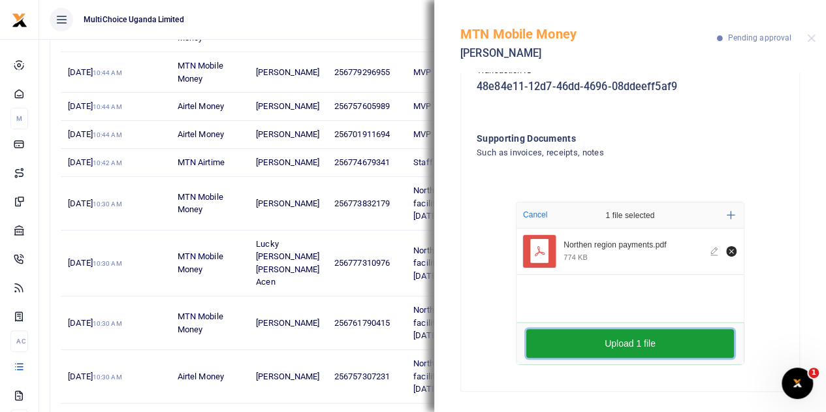
click at [682, 342] on button "Upload 1 file" at bounding box center [630, 343] width 208 height 29
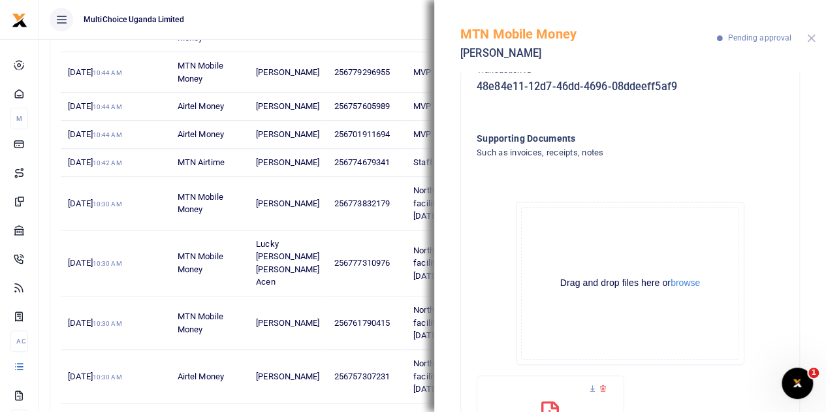
click at [810, 37] on button "Close" at bounding box center [811, 38] width 8 height 8
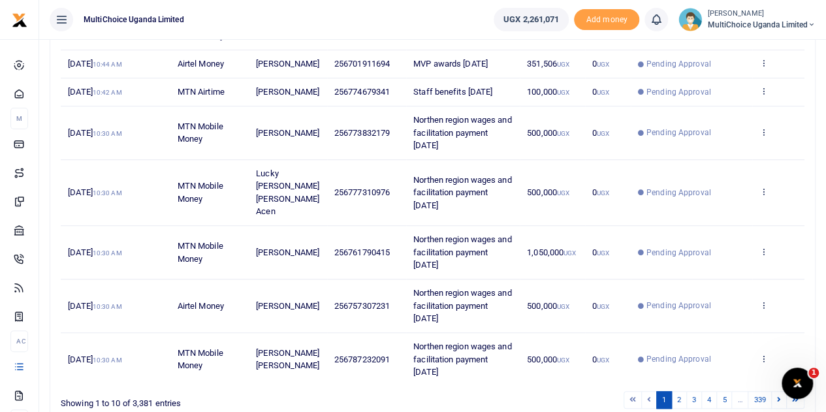
scroll to position [363, 0]
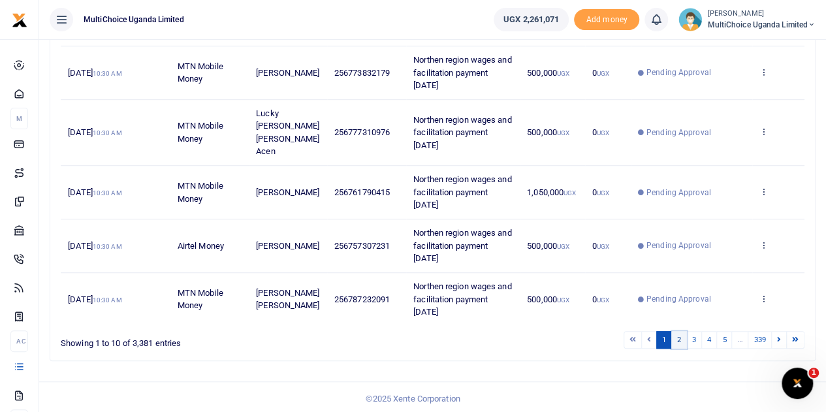
click at [687, 336] on link "2" at bounding box center [679, 340] width 16 height 18
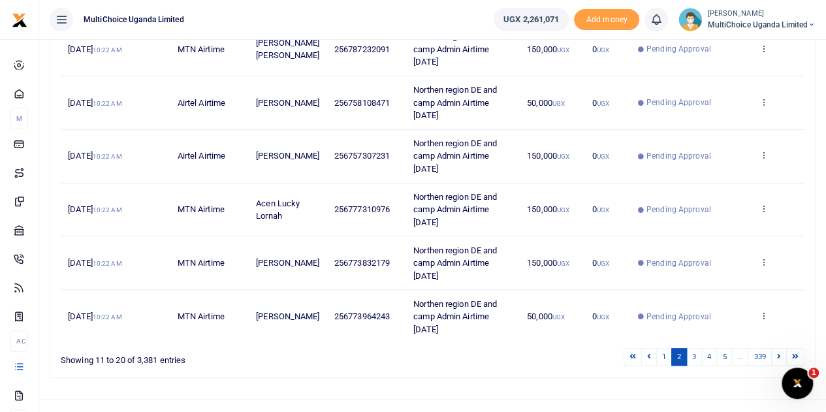
scroll to position [452, 0]
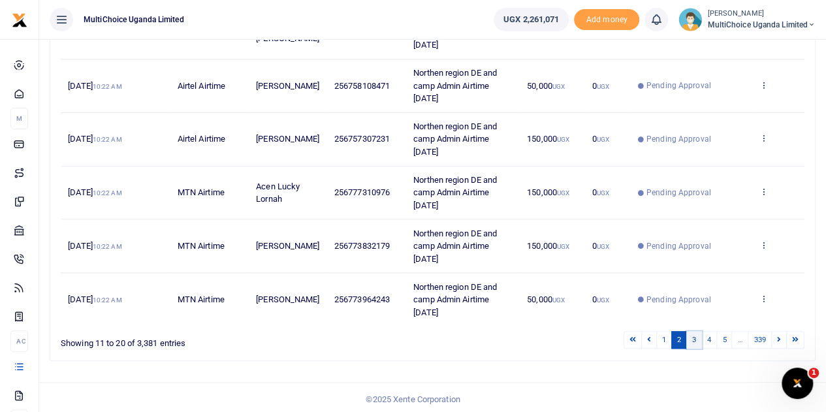
click at [698, 335] on link "3" at bounding box center [694, 340] width 16 height 18
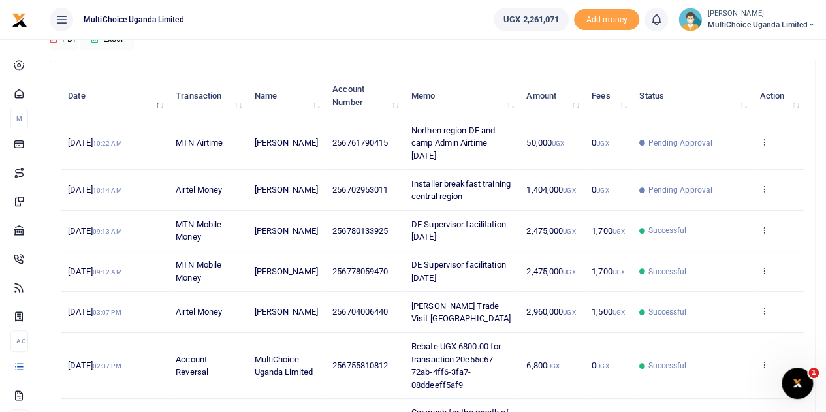
scroll to position [127, 0]
click at [764, 185] on icon at bounding box center [764, 189] width 8 height 9
click at [679, 206] on icon at bounding box center [679, 210] width 8 height 9
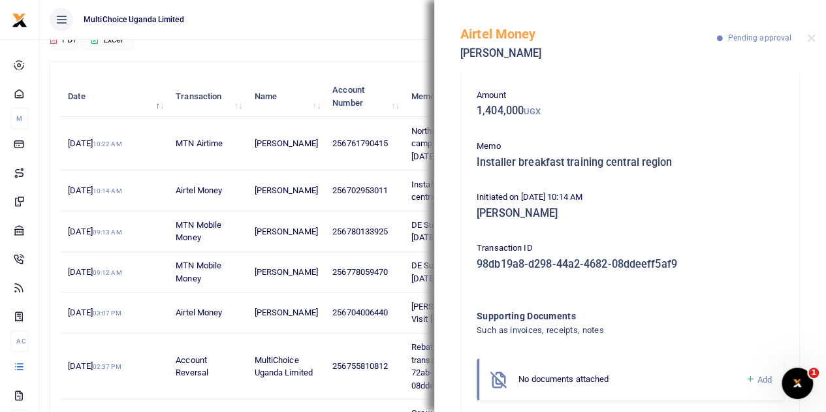
scroll to position [84, 0]
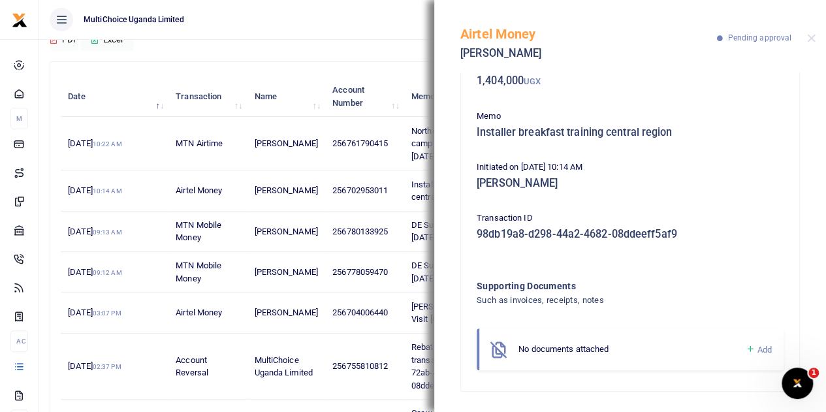
click at [745, 347] on icon at bounding box center [750, 350] width 10 height 12
click at [745, 349] on icon at bounding box center [750, 350] width 10 height 12
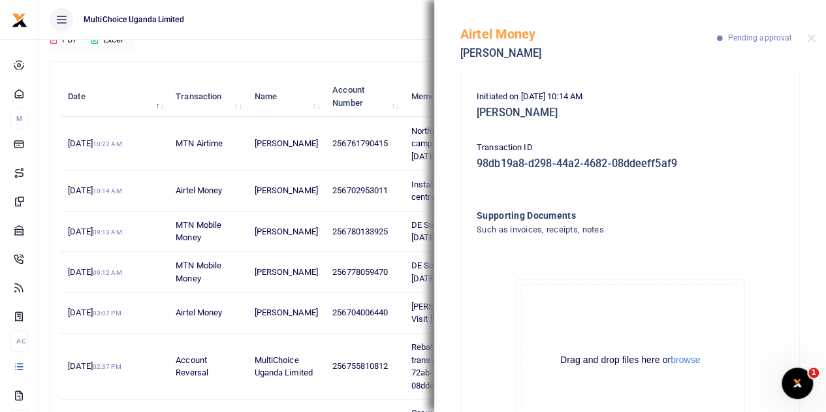
scroll to position [231, 0]
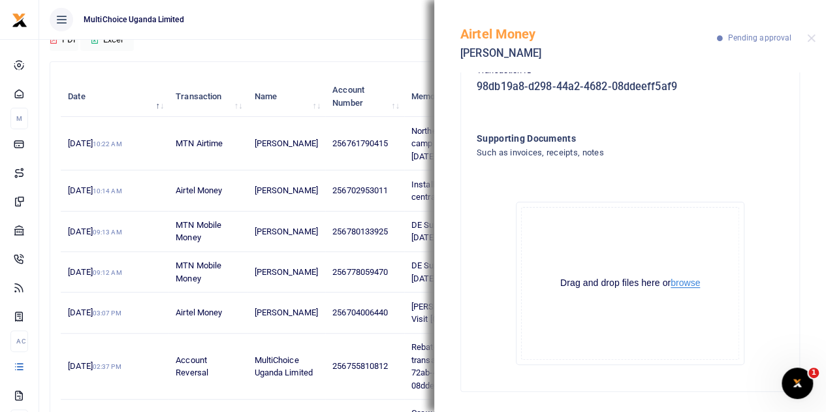
click at [689, 283] on button "browse" at bounding box center [685, 283] width 29 height 10
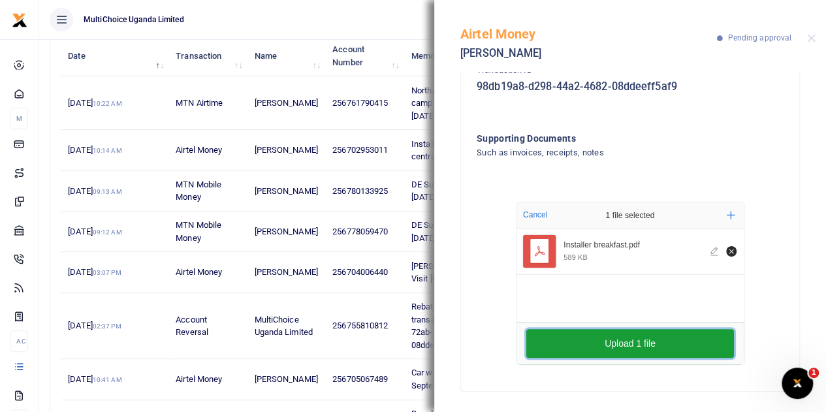
scroll to position [192, 0]
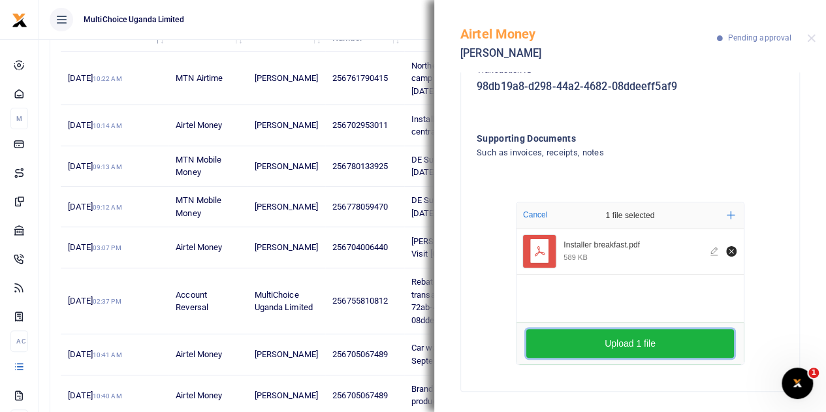
drag, startPoint x: 675, startPoint y: 340, endPoint x: 669, endPoint y: 197, distance: 143.2
click at [675, 340] on button "Upload 1 file" at bounding box center [630, 343] width 208 height 29
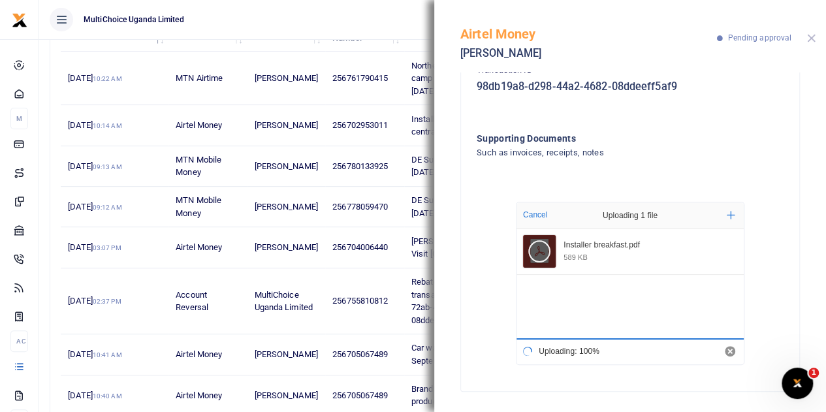
click at [808, 39] on button "Close" at bounding box center [811, 38] width 8 height 8
